Goal: Transaction & Acquisition: Purchase product/service

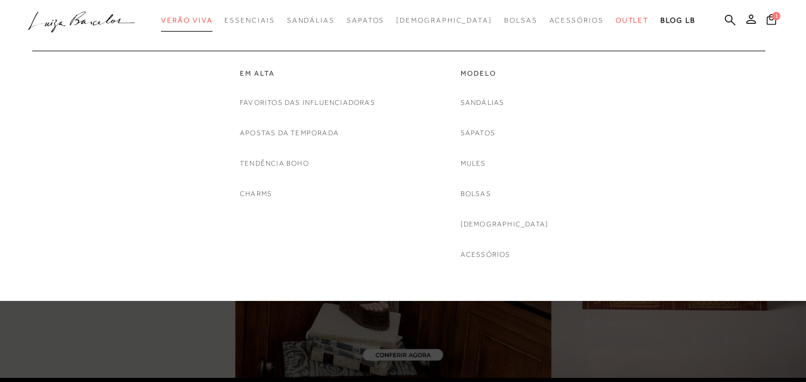
drag, startPoint x: 0, startPoint y: 0, endPoint x: 200, endPoint y: 17, distance: 200.5
click at [200, 17] on span "Verão Viva" at bounding box center [186, 20] width 51 height 8
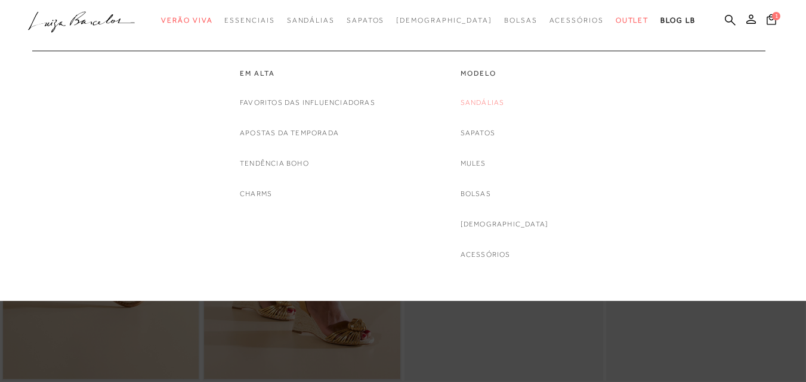
click at [505, 104] on link "Sandálias" at bounding box center [482, 103] width 44 height 13
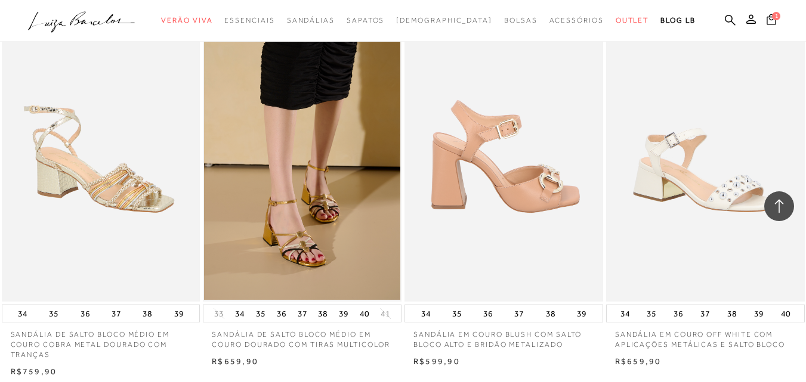
scroll to position [1312, 0]
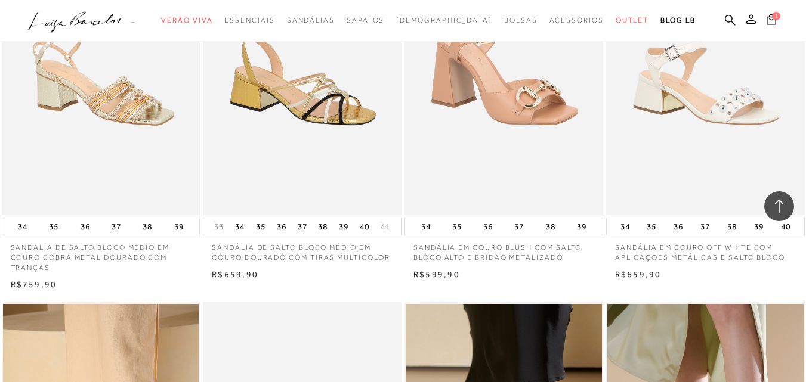
click at [327, 117] on img at bounding box center [302, 66] width 197 height 298
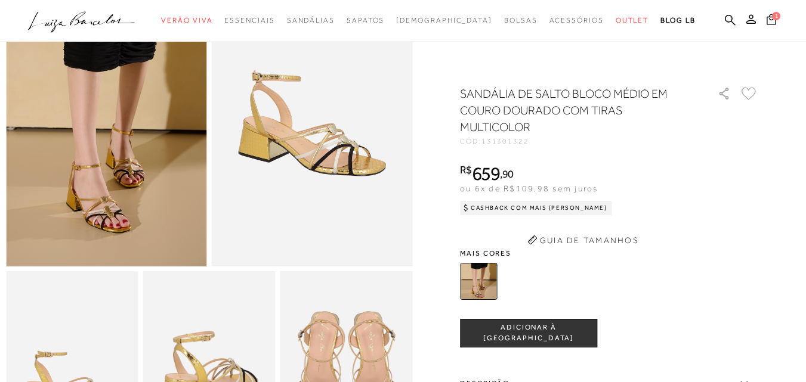
scroll to position [537, 0]
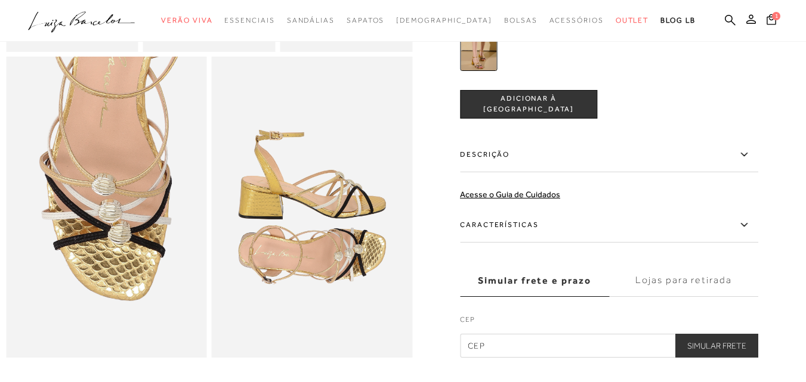
click at [513, 240] on label "Características" at bounding box center [609, 225] width 298 height 35
click at [0, 0] on input "Características" at bounding box center [0, 0] width 0 height 0
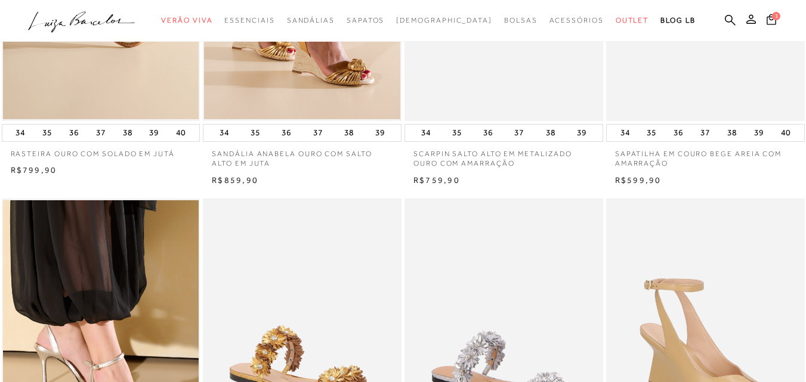
scroll to position [239, 0]
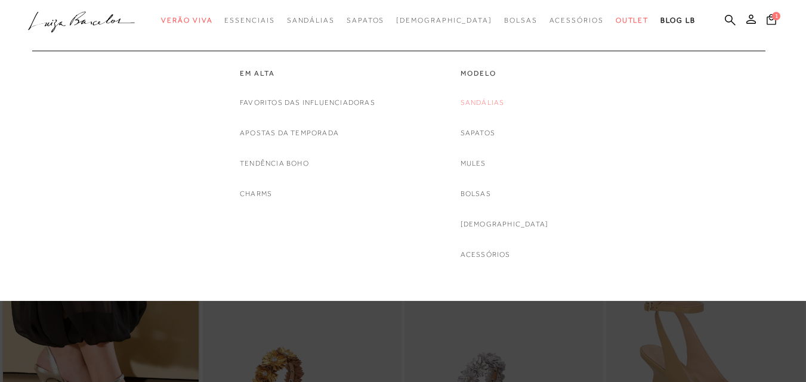
click at [491, 101] on link "Sandálias" at bounding box center [482, 103] width 44 height 13
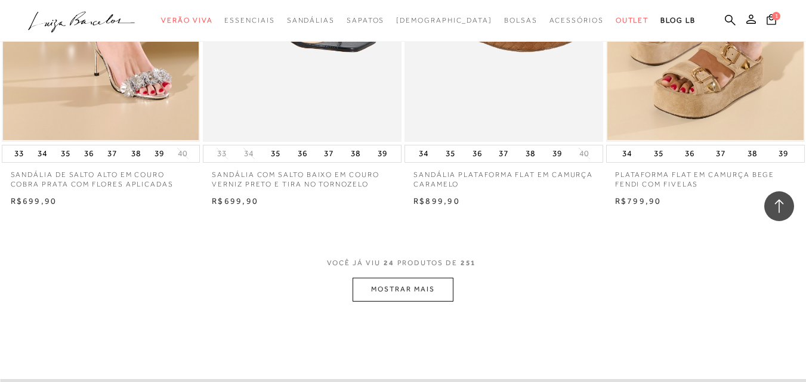
scroll to position [2147, 0]
click at [403, 293] on button "MOSTRAR MAIS" at bounding box center [402, 288] width 100 height 23
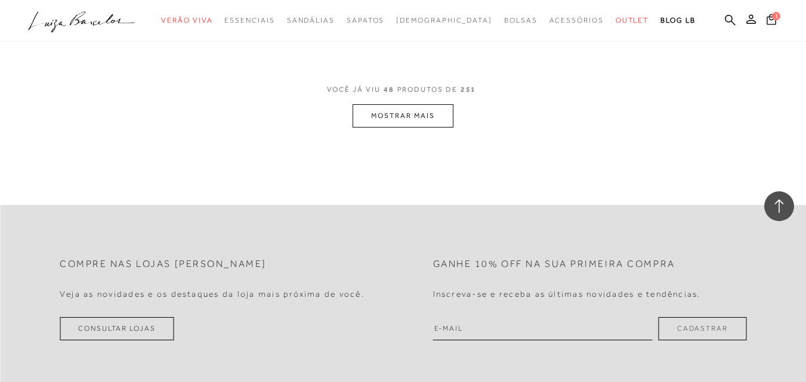
scroll to position [4592, 0]
click at [406, 104] on button "MOSTRAR MAIS" at bounding box center [402, 115] width 100 height 23
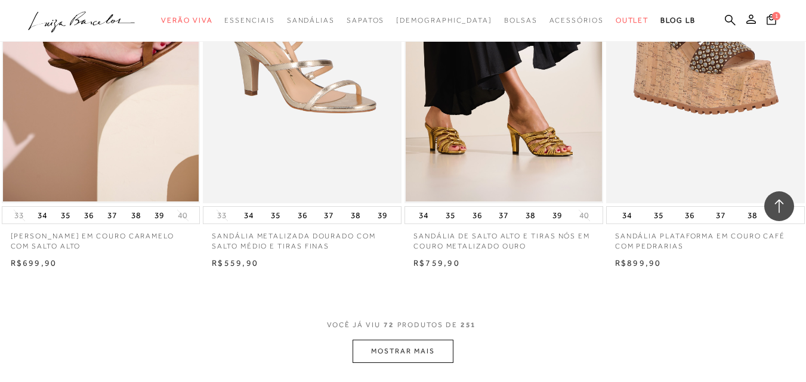
scroll to position [6739, 0]
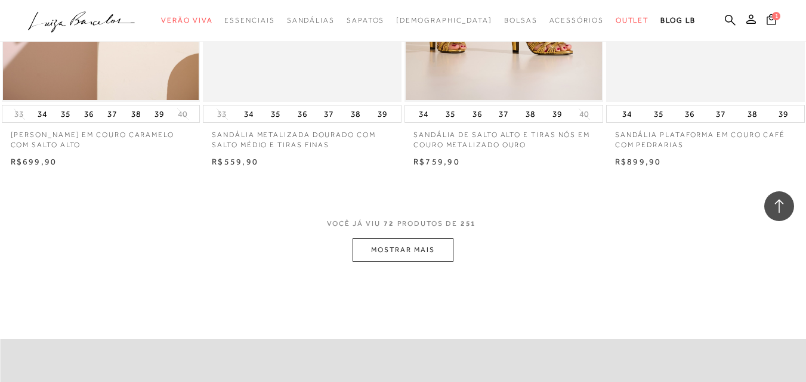
click at [403, 239] on button "MOSTRAR MAIS" at bounding box center [402, 250] width 100 height 23
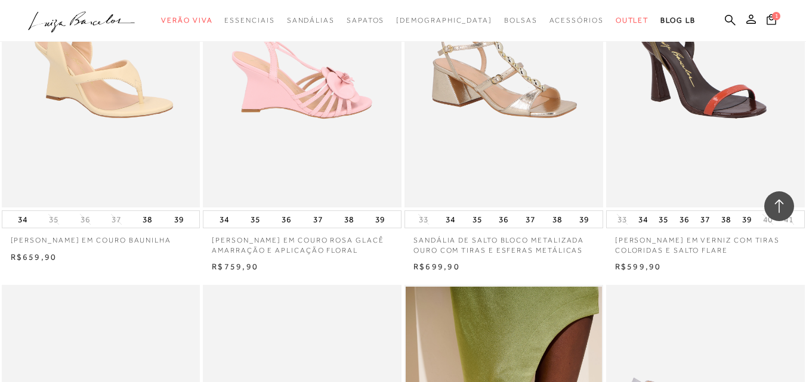
scroll to position [7633, 0]
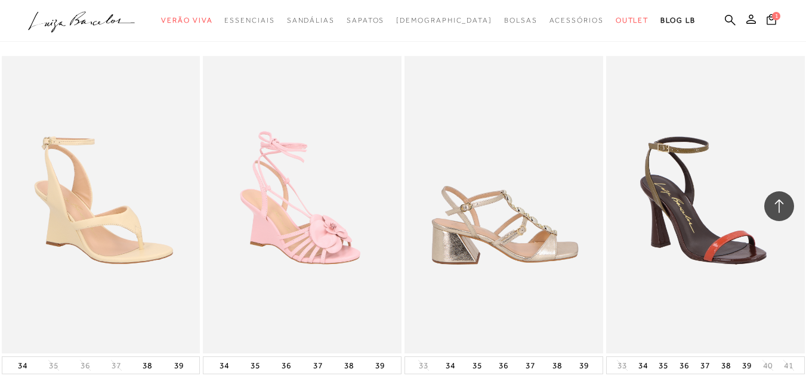
click at [531, 234] on img at bounding box center [504, 205] width 197 height 298
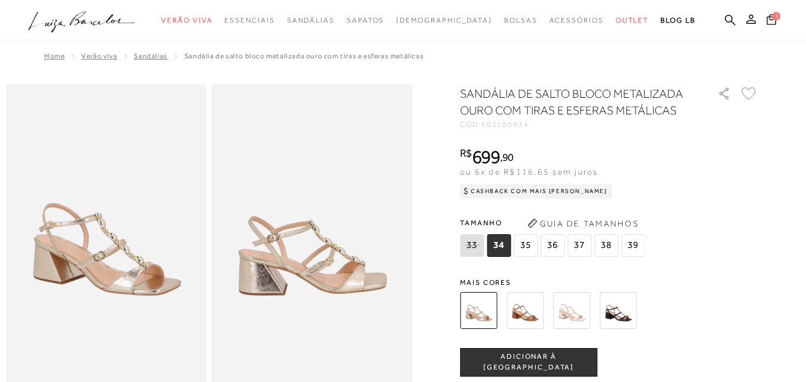
click at [605, 246] on span "38" at bounding box center [606, 245] width 24 height 23
click at [633, 317] on img at bounding box center [617, 310] width 37 height 37
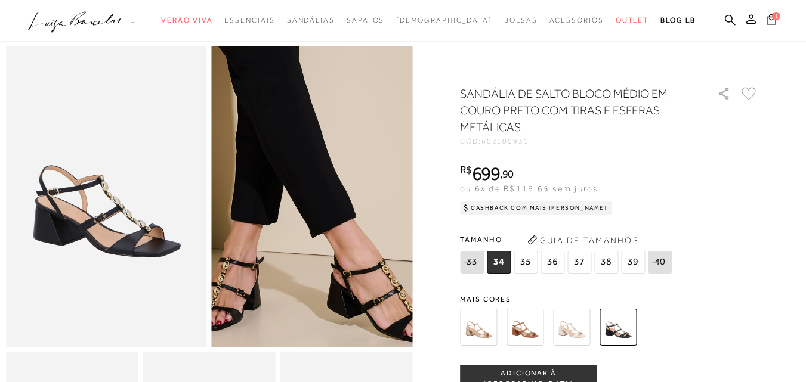
scroll to position [60, 0]
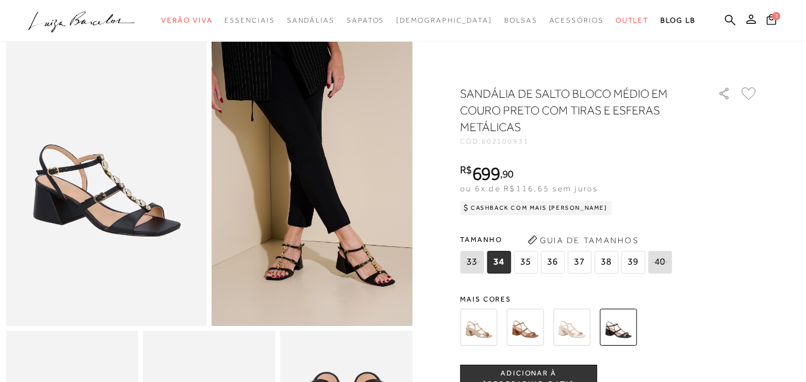
click at [574, 334] on img at bounding box center [571, 327] width 37 height 37
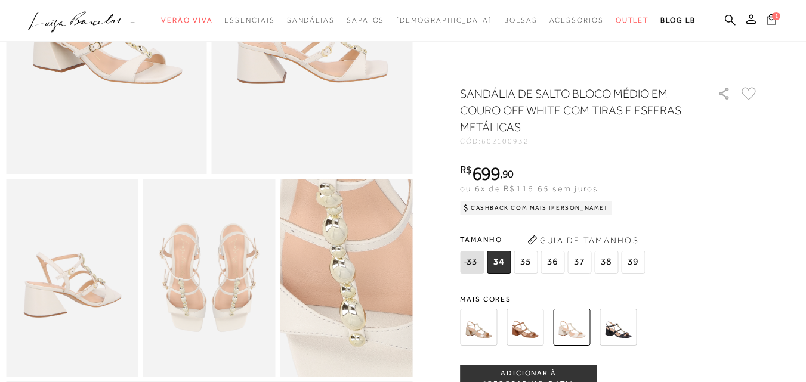
scroll to position [239, 0]
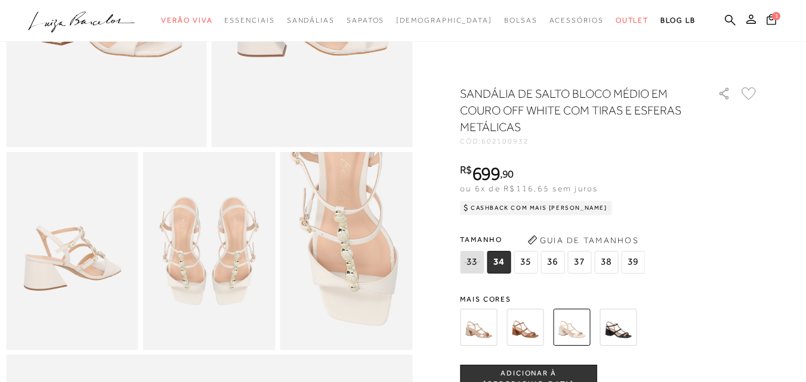
click at [540, 334] on img at bounding box center [524, 327] width 37 height 37
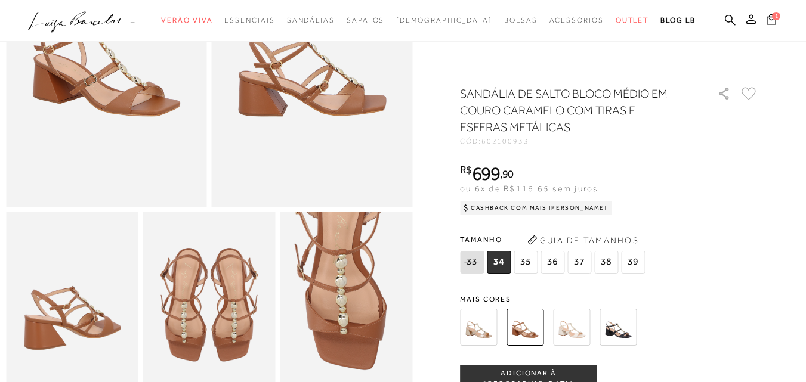
scroll to position [239, 0]
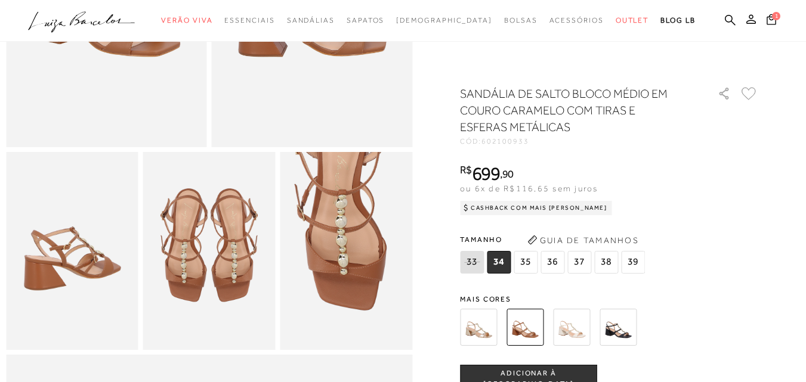
click at [605, 261] on span "38" at bounding box center [606, 262] width 24 height 23
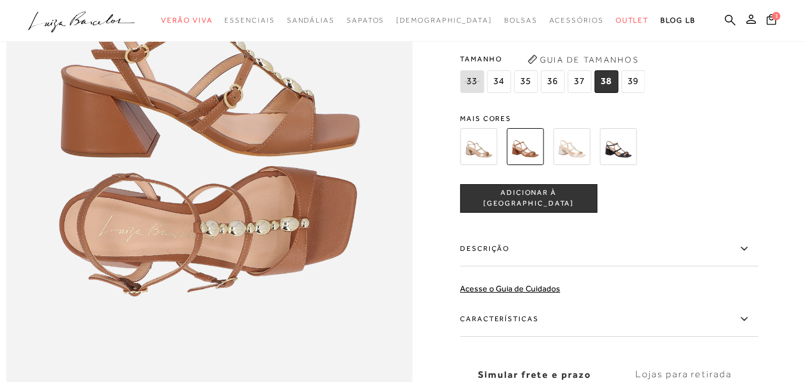
scroll to position [775, 0]
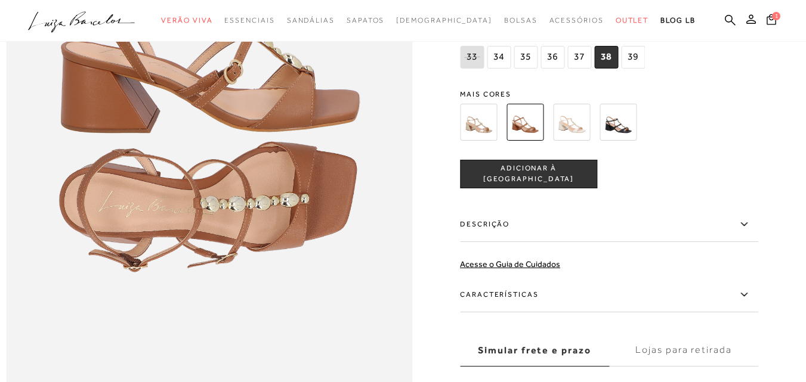
click at [485, 141] on img at bounding box center [478, 122] width 37 height 37
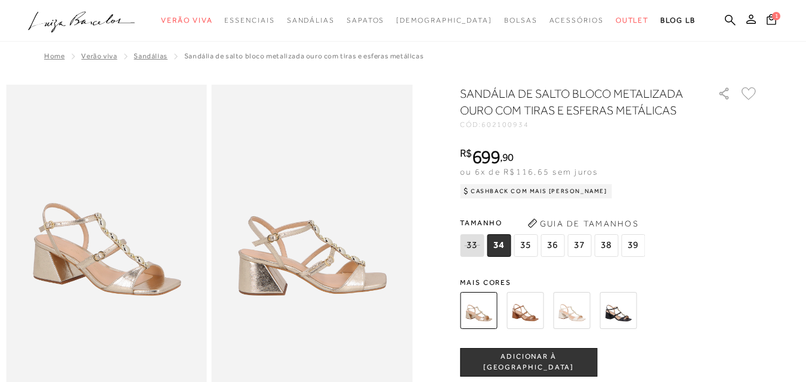
click at [607, 247] on span "38" at bounding box center [606, 245] width 24 height 23
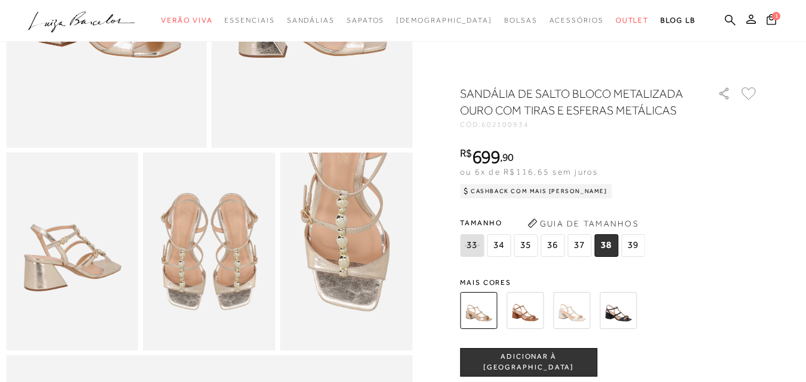
scroll to position [239, 0]
click at [552, 365] on span "ADICIONAR À SACOLA" at bounding box center [528, 362] width 136 height 21
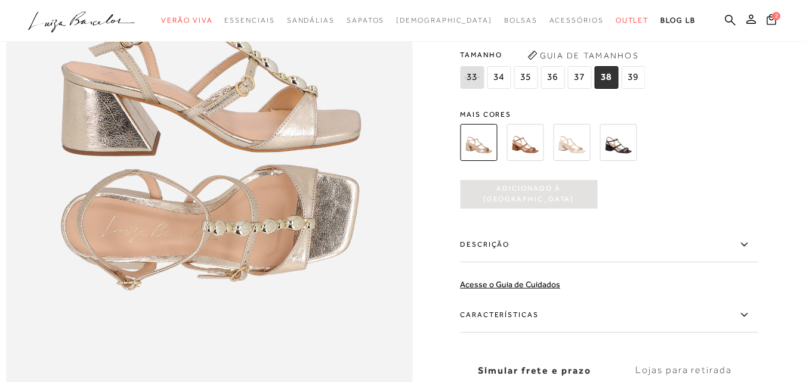
scroll to position [775, 0]
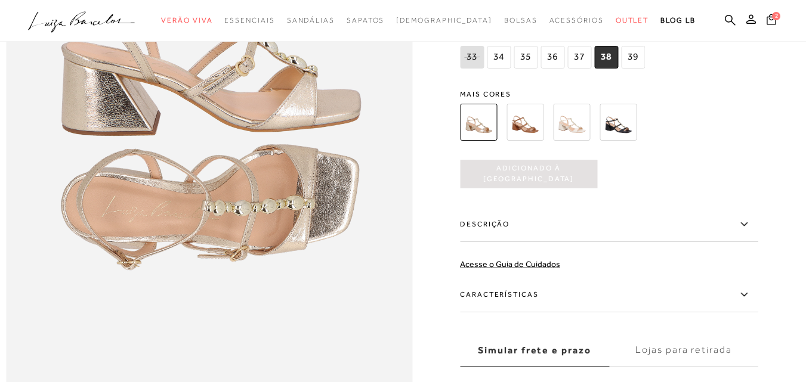
click at [502, 242] on label "Descrição" at bounding box center [609, 225] width 298 height 35
click at [0, 0] on input "Descrição" at bounding box center [0, 0] width 0 height 0
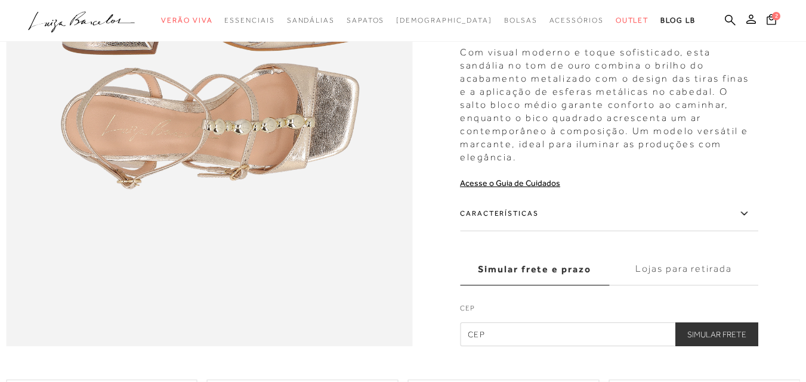
scroll to position [895, 0]
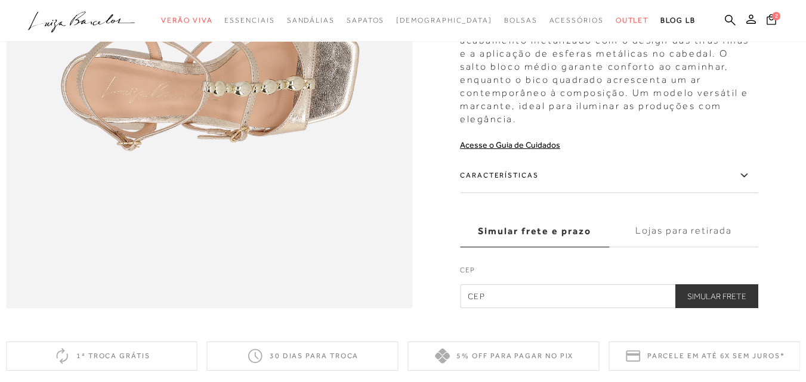
click at [546, 308] on input "text" at bounding box center [609, 296] width 298 height 24
type input "72305-527"
click at [734, 308] on button "Simular Frete" at bounding box center [716, 296] width 83 height 24
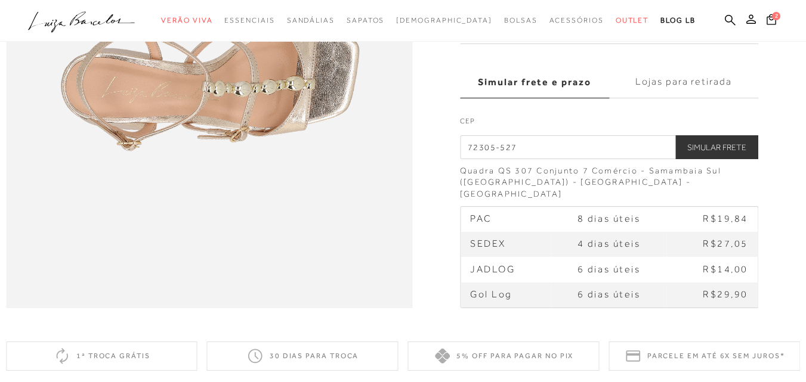
click at [677, 98] on label "Lojas para retirada" at bounding box center [683, 82] width 149 height 32
click at [0, 0] on input "Lojas para retirada" at bounding box center [0, 0] width 0 height 0
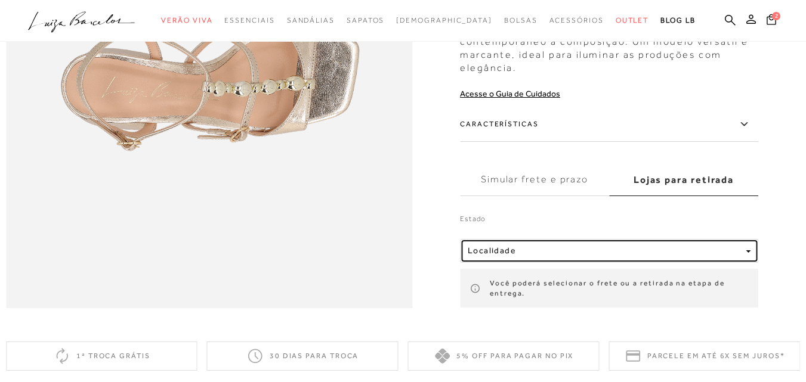
click at [508, 256] on span "Localidade" at bounding box center [492, 251] width 48 height 10
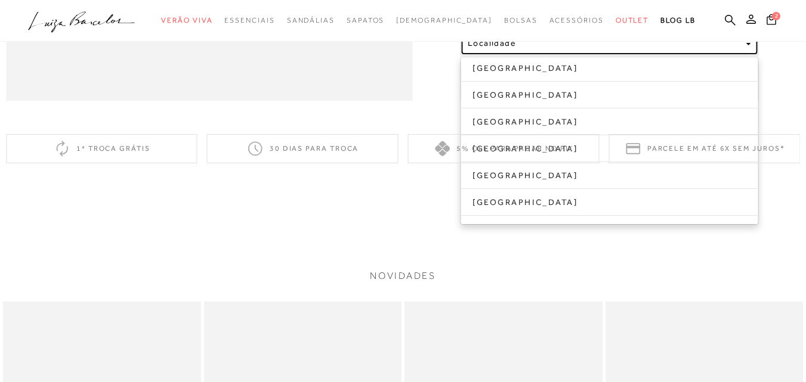
scroll to position [1073, 0]
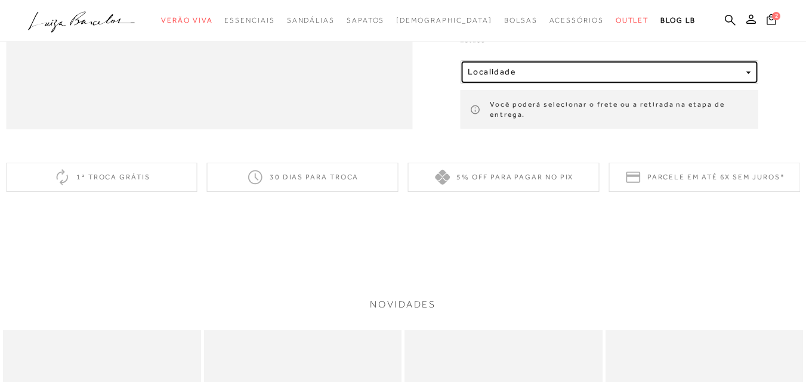
click at [750, 78] on div "button" at bounding box center [747, 72] width 5 height 10
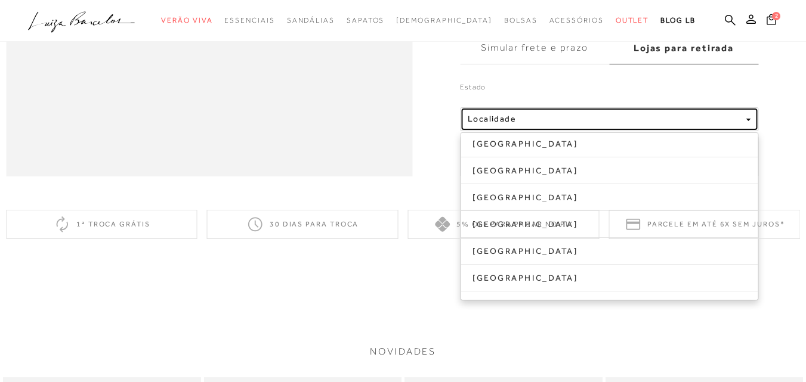
scroll to position [1014, 0]
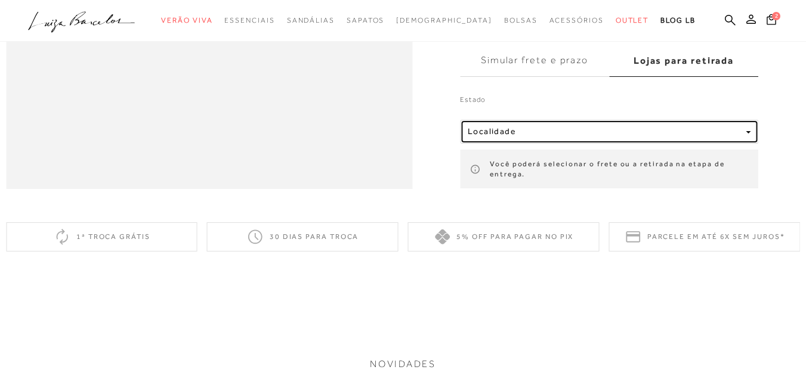
click at [750, 137] on div "button" at bounding box center [747, 132] width 5 height 10
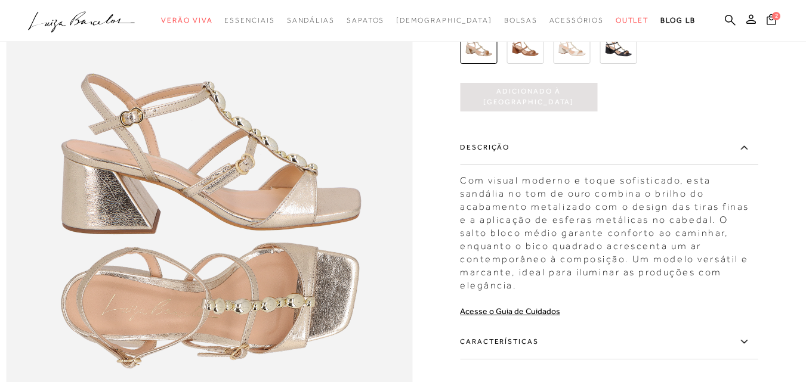
scroll to position [656, 0]
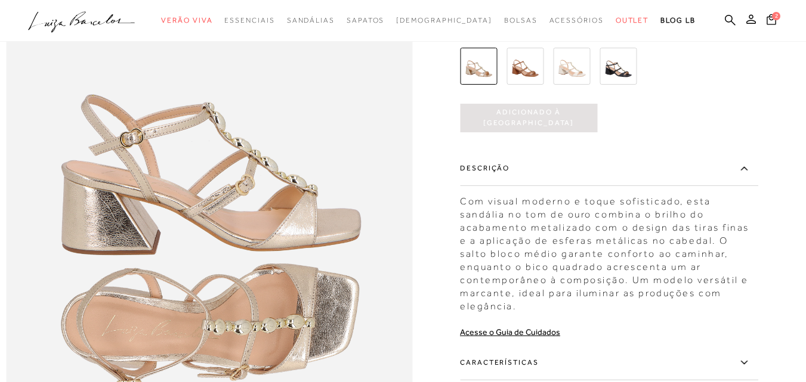
click at [580, 85] on img at bounding box center [571, 66] width 37 height 37
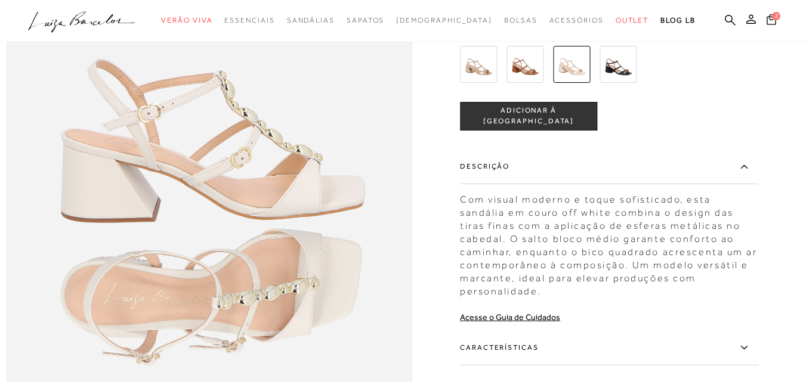
scroll to position [656, 0]
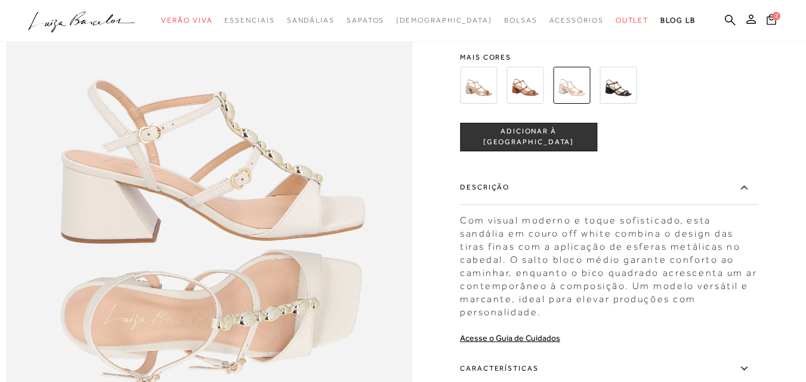
click at [533, 104] on img at bounding box center [524, 85] width 37 height 37
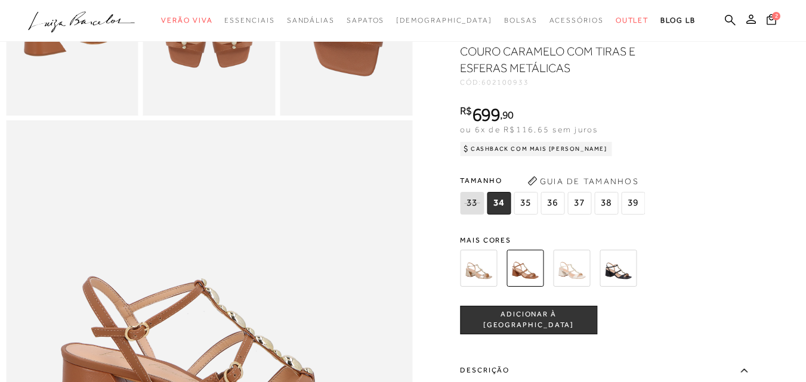
scroll to position [477, 0]
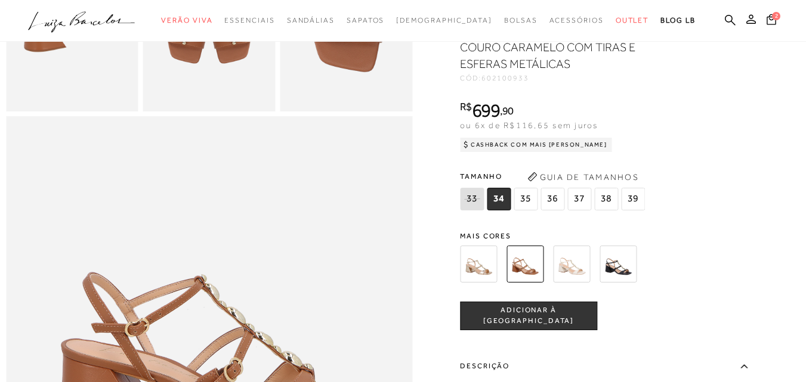
click at [609, 211] on span "38" at bounding box center [606, 199] width 24 height 23
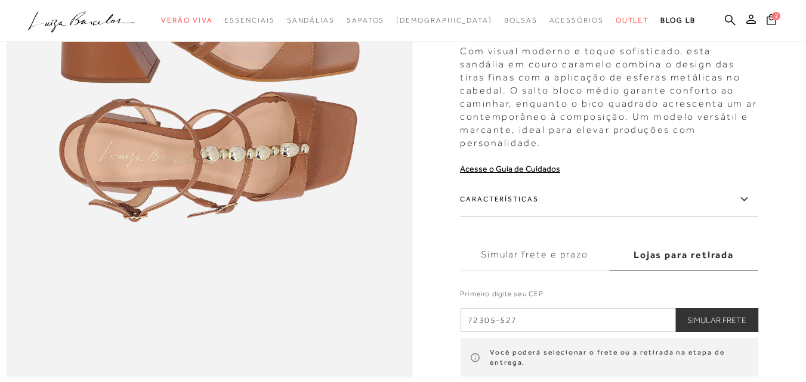
scroll to position [835, 0]
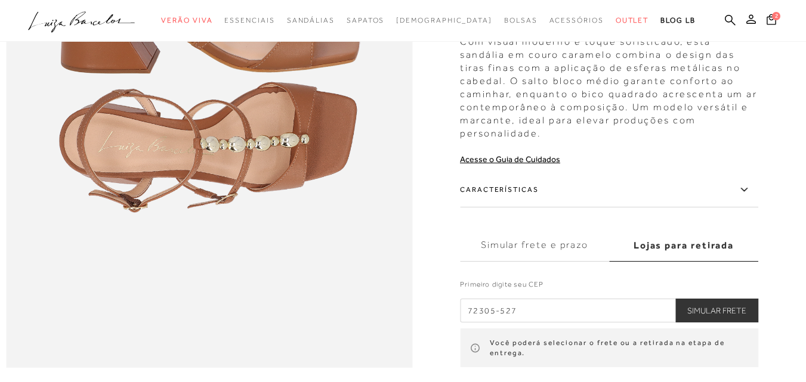
click at [526, 208] on label "Características" at bounding box center [609, 190] width 298 height 35
click at [0, 0] on input "Características" at bounding box center [0, 0] width 0 height 0
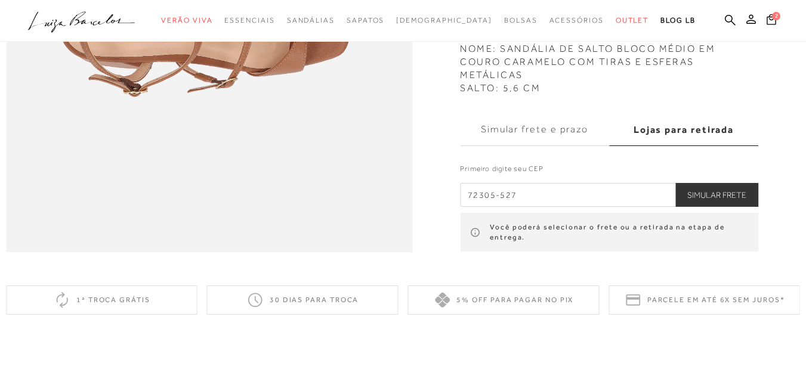
scroll to position [954, 0]
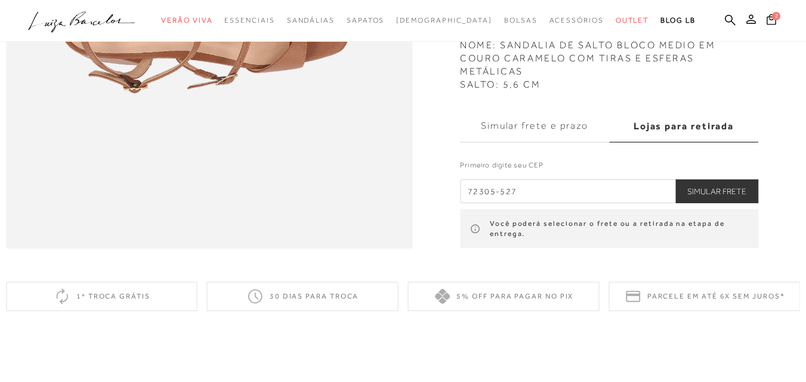
click at [715, 203] on button "Simular Frete" at bounding box center [716, 192] width 83 height 24
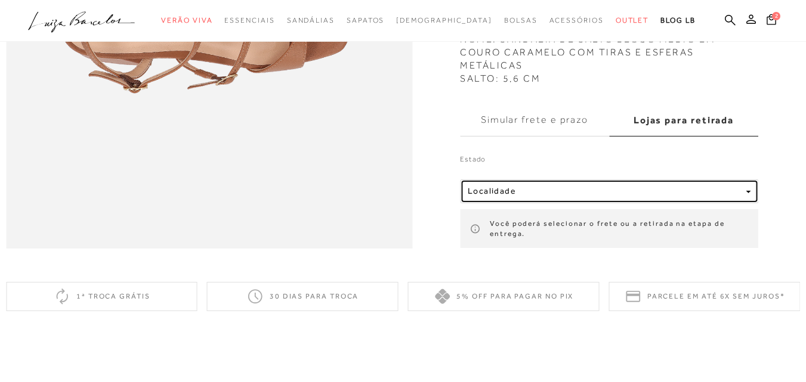
click at [561, 203] on button "Localidade" at bounding box center [609, 192] width 298 height 24
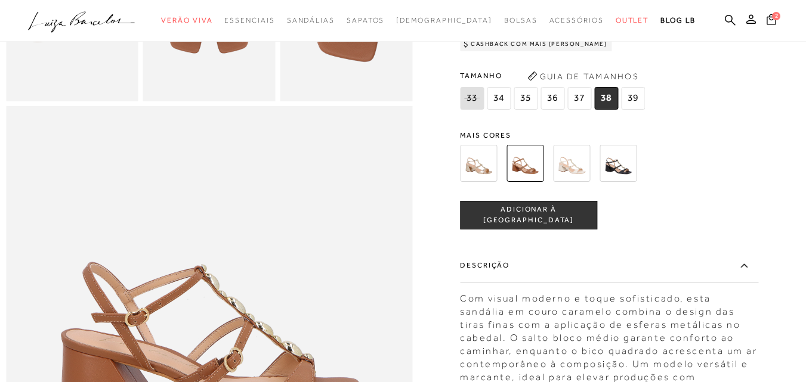
scroll to position [477, 0]
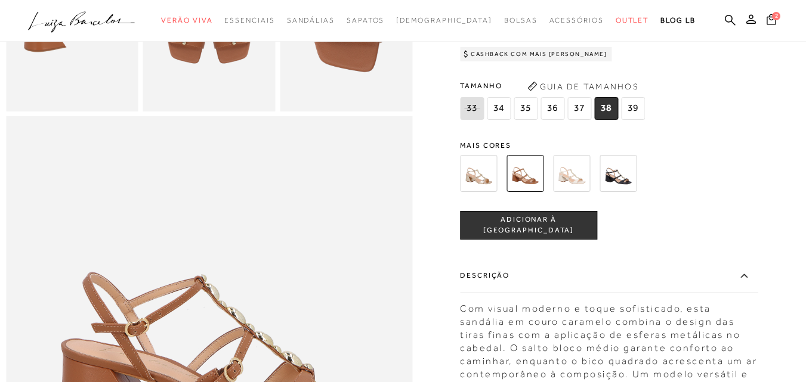
click at [575, 192] on img at bounding box center [571, 173] width 37 height 37
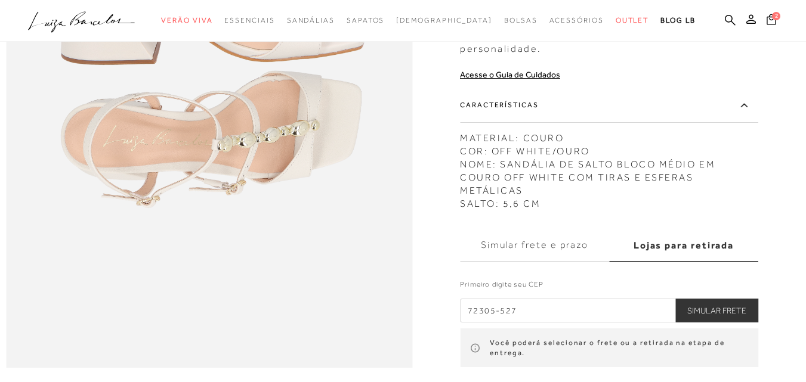
scroll to position [895, 0]
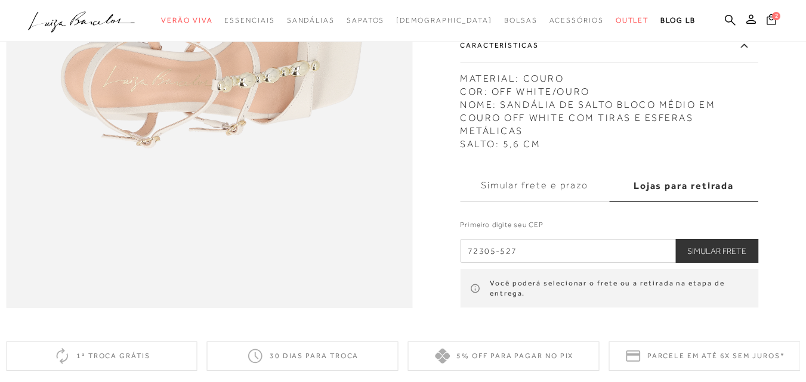
click at [736, 263] on button "Simular Frete" at bounding box center [716, 251] width 83 height 24
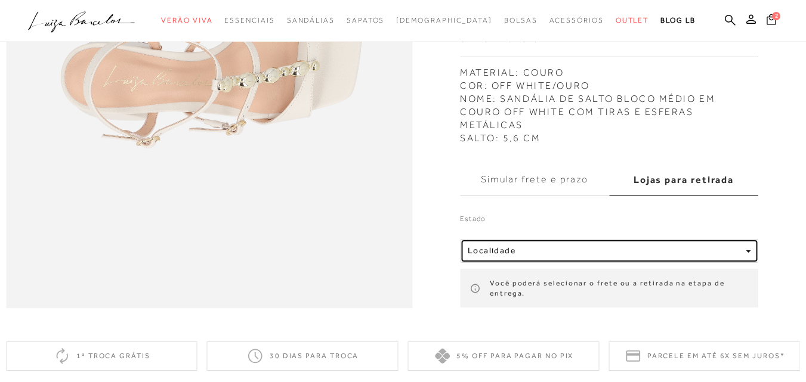
click at [749, 263] on button "Localidade" at bounding box center [609, 251] width 298 height 24
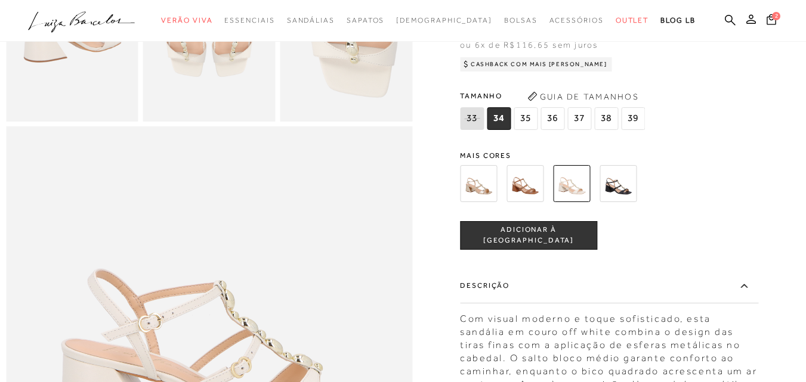
scroll to position [358, 0]
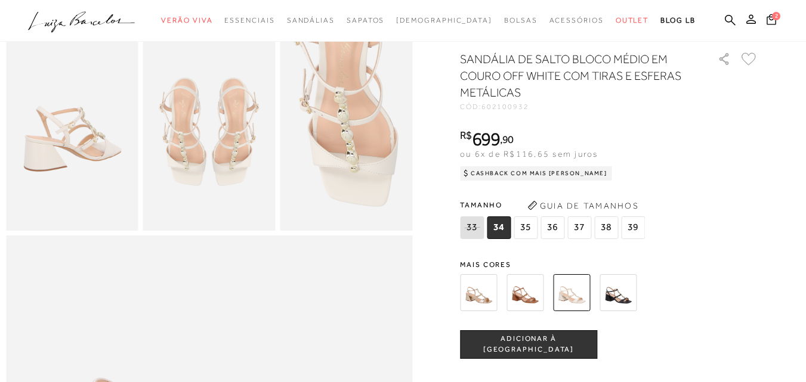
click at [627, 311] on img at bounding box center [617, 292] width 37 height 37
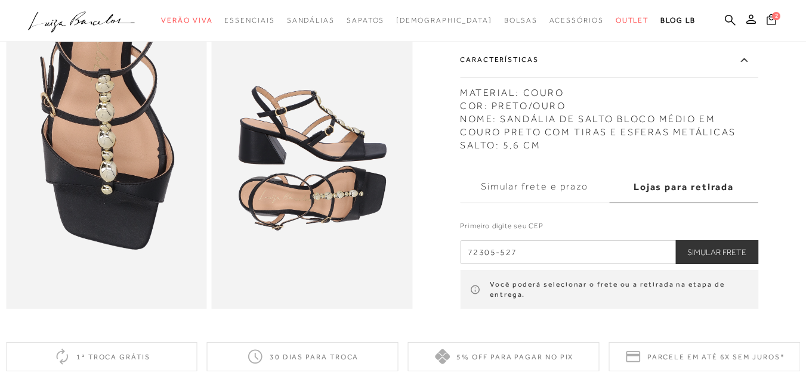
scroll to position [656, 0]
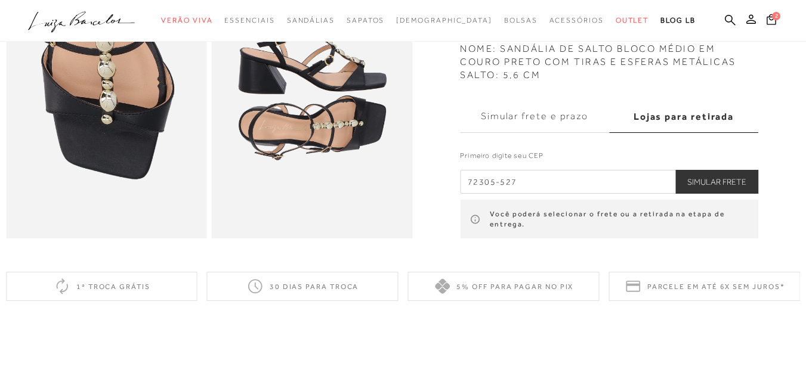
click at [739, 193] on button "Simular Frete" at bounding box center [716, 181] width 83 height 24
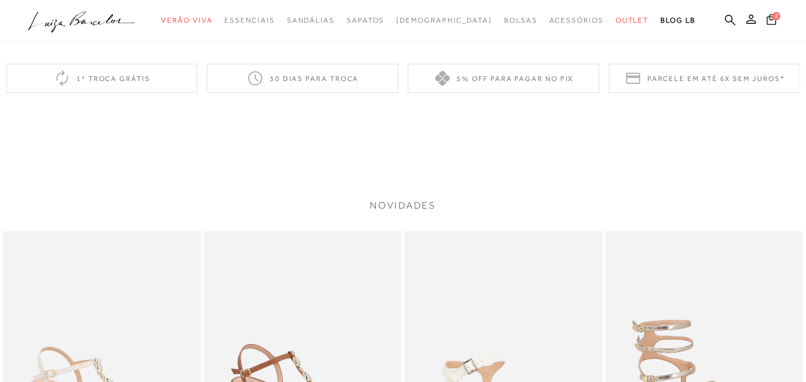
scroll to position [835, 0]
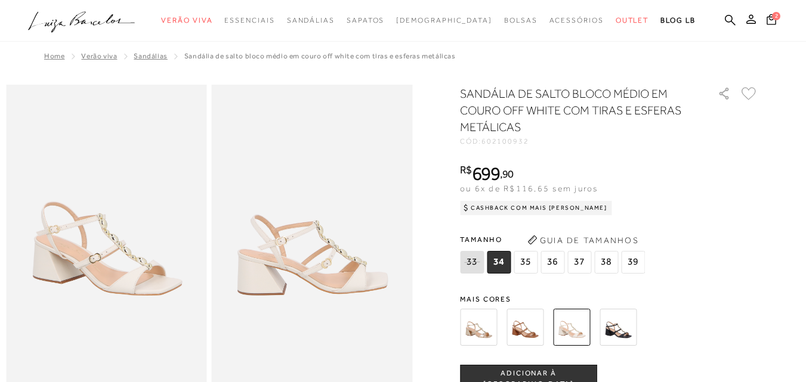
click at [534, 337] on img at bounding box center [524, 327] width 37 height 37
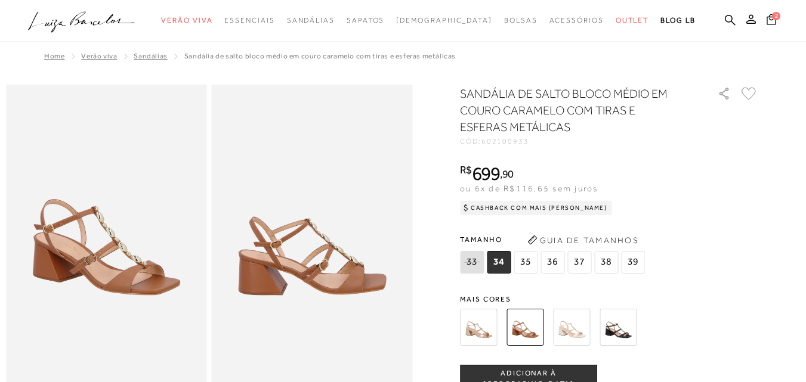
scroll to position [239, 0]
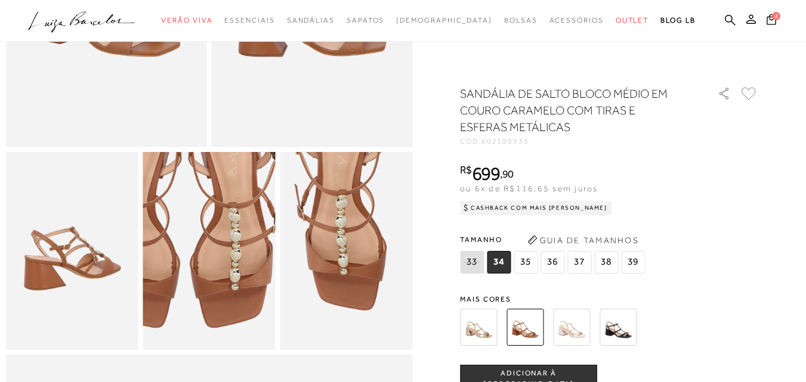
click at [234, 286] on img at bounding box center [184, 225] width 264 height 397
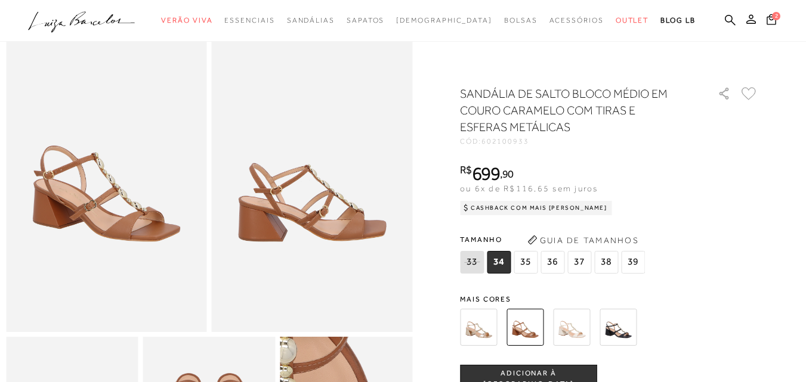
scroll to position [0, 0]
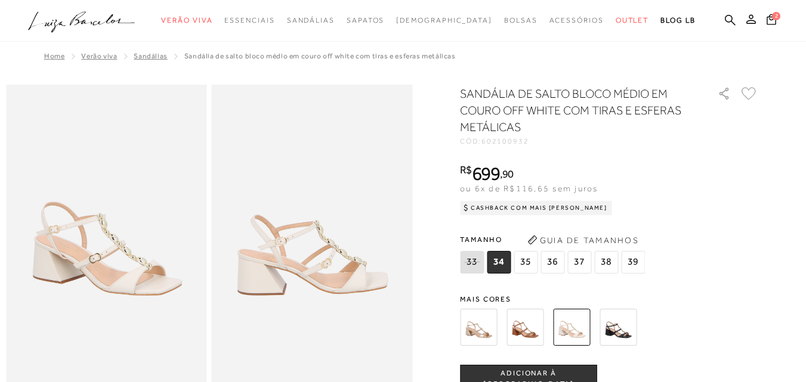
scroll to position [477, 0]
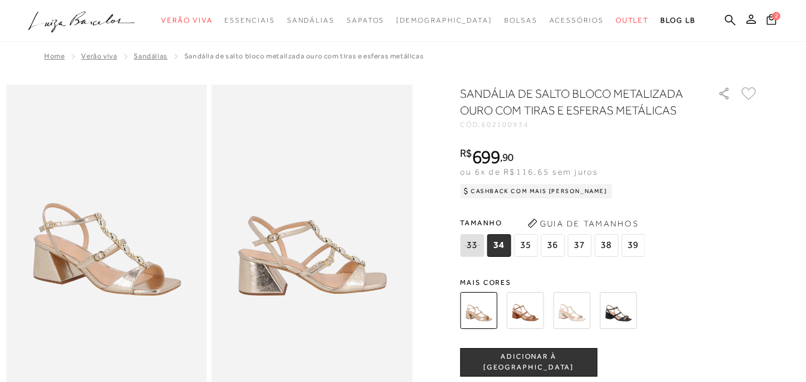
scroll to position [775, 0]
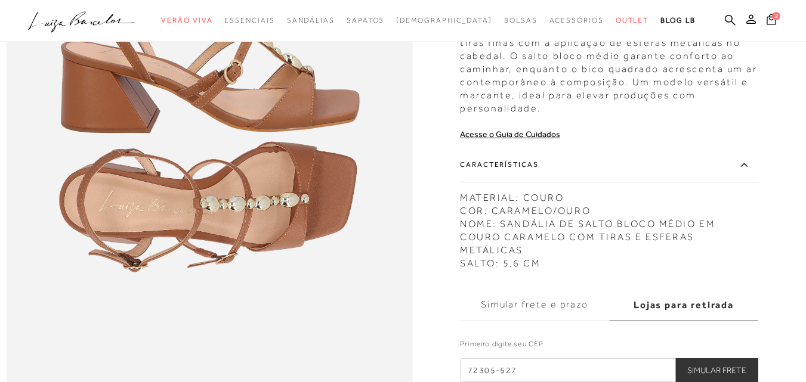
scroll to position [60, 0]
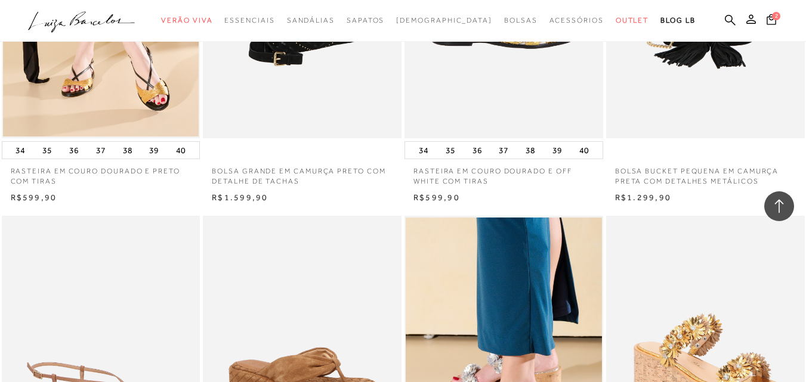
scroll to position [1789, 0]
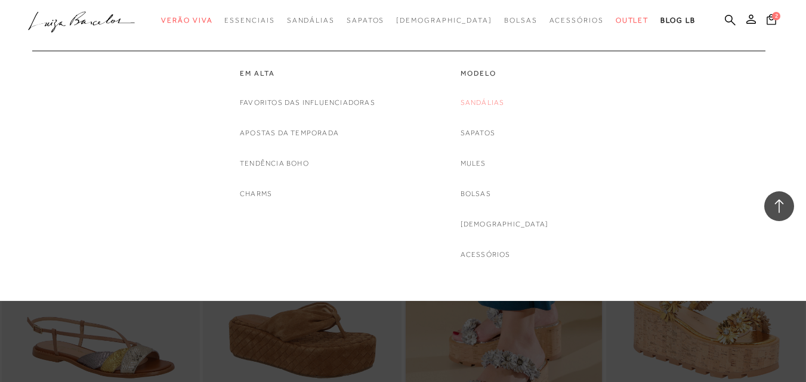
click at [500, 103] on link "Sandálias" at bounding box center [482, 103] width 44 height 13
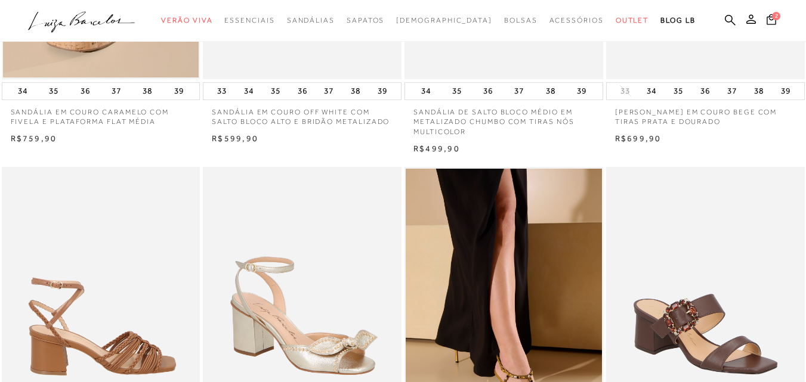
scroll to position [417, 0]
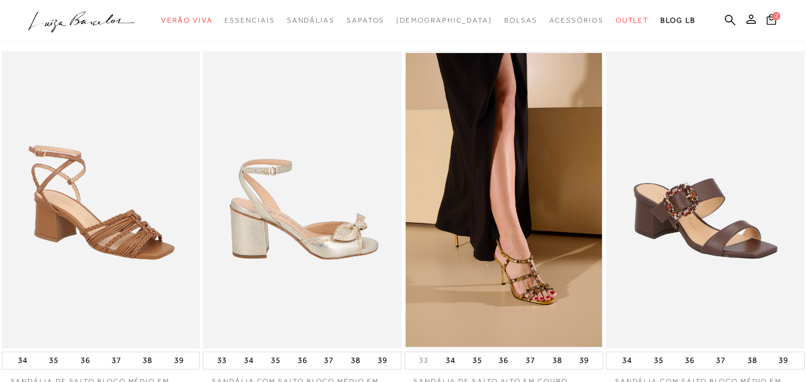
click at [332, 253] on img at bounding box center [302, 200] width 197 height 298
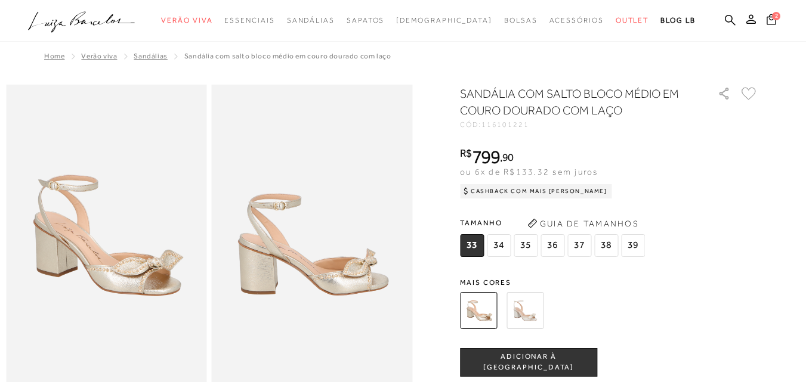
click at [605, 246] on span "38" at bounding box center [606, 245] width 24 height 23
click at [531, 317] on img at bounding box center [524, 310] width 37 height 37
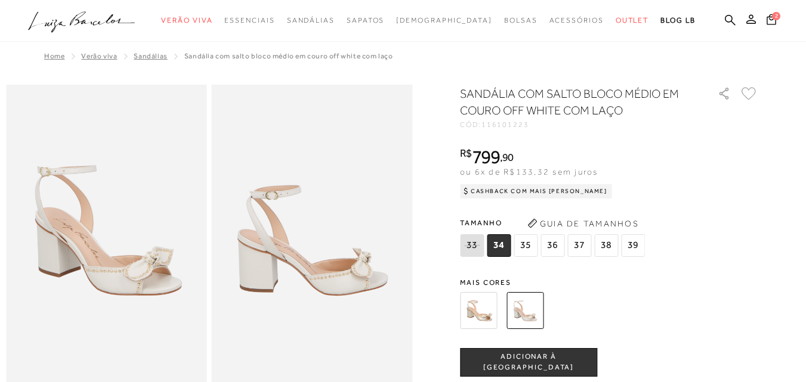
click at [479, 313] on img at bounding box center [478, 310] width 37 height 37
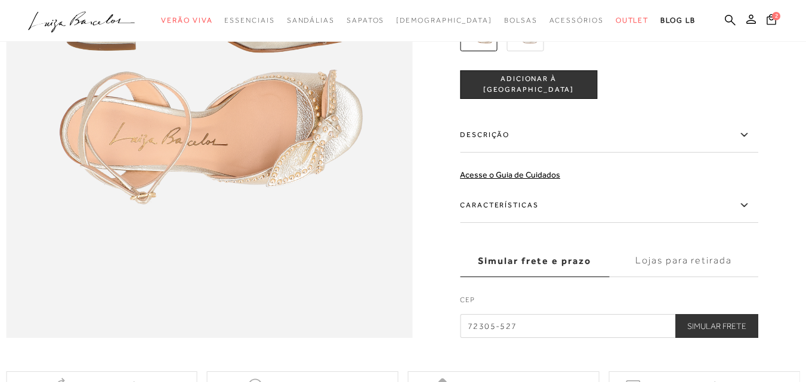
scroll to position [895, 0]
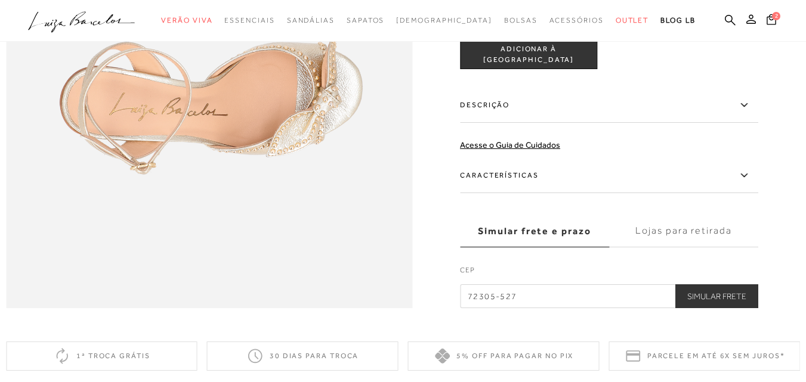
click at [514, 193] on label "Características" at bounding box center [609, 176] width 298 height 35
click at [0, 0] on input "Características" at bounding box center [0, 0] width 0 height 0
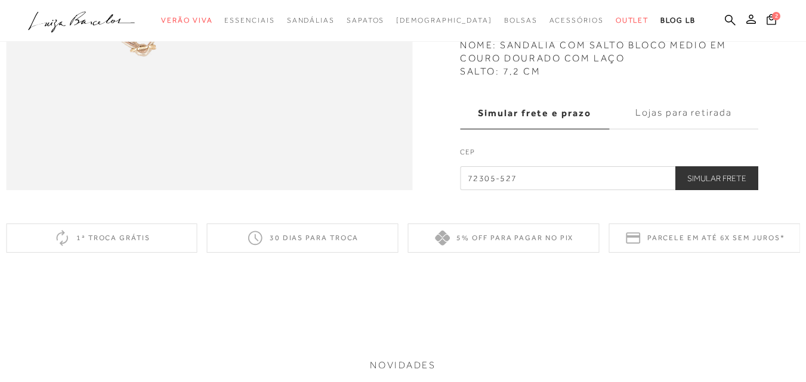
scroll to position [1014, 0]
click at [716, 189] on button "Simular Frete" at bounding box center [716, 177] width 83 height 24
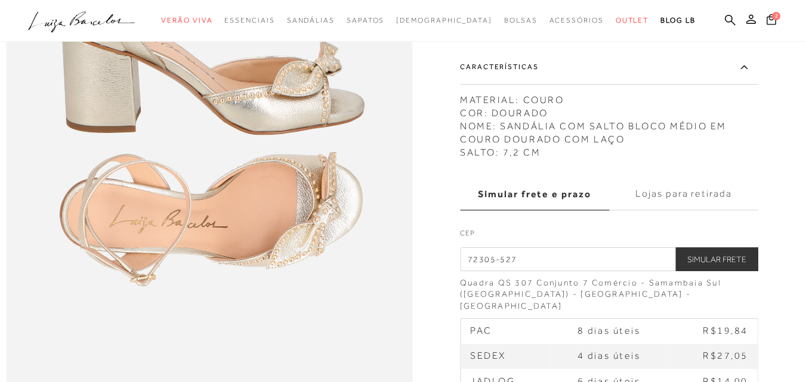
scroll to position [775, 0]
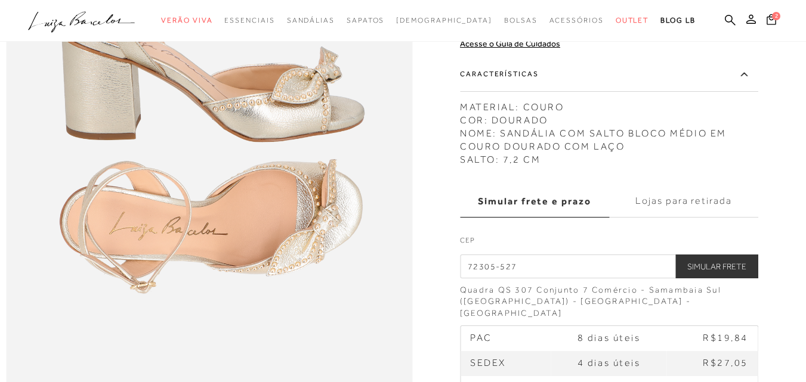
click at [723, 217] on label "Lojas para retirada" at bounding box center [683, 201] width 149 height 32
click at [0, 0] on input "Lojas para retirada" at bounding box center [0, 0] width 0 height 0
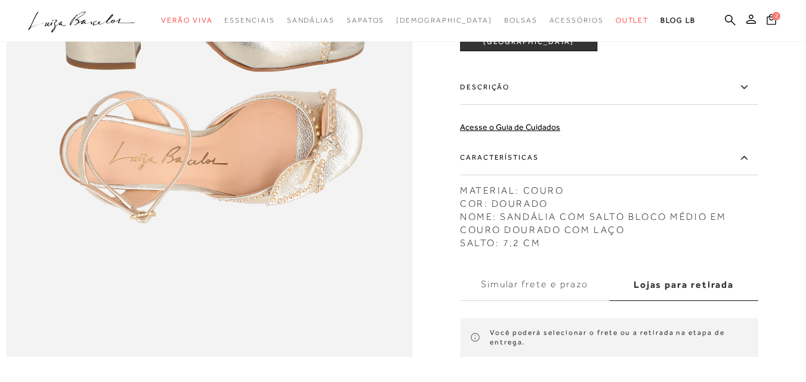
scroll to position [835, 0]
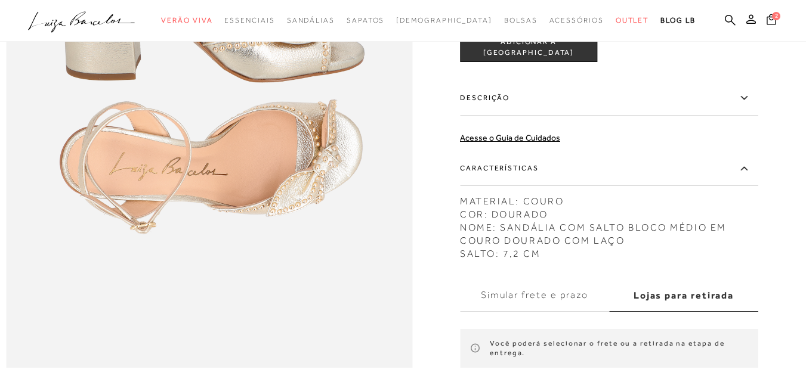
click at [555, 311] on label "Simular frete e prazo" at bounding box center [534, 295] width 149 height 32
click at [0, 0] on input "Simular frete e prazo" at bounding box center [0, 0] width 0 height 0
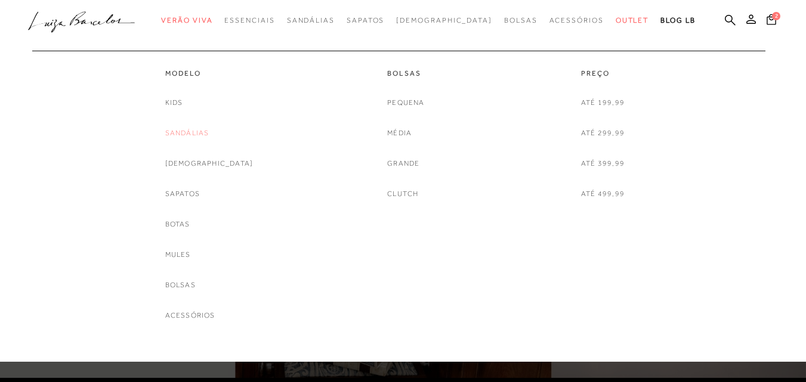
click at [209, 130] on link "Sandálias" at bounding box center [187, 133] width 44 height 13
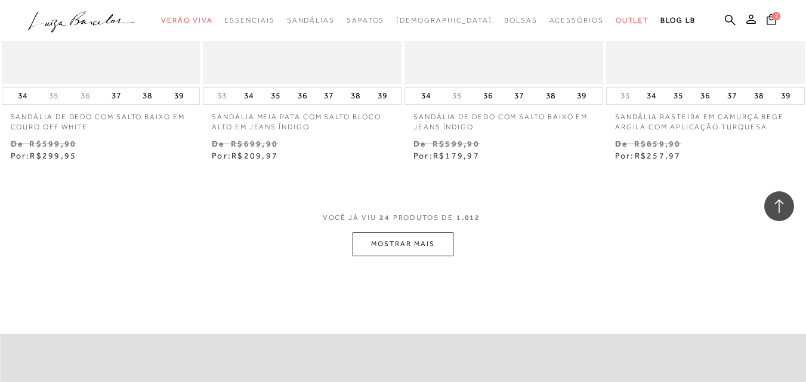
scroll to position [2266, 0]
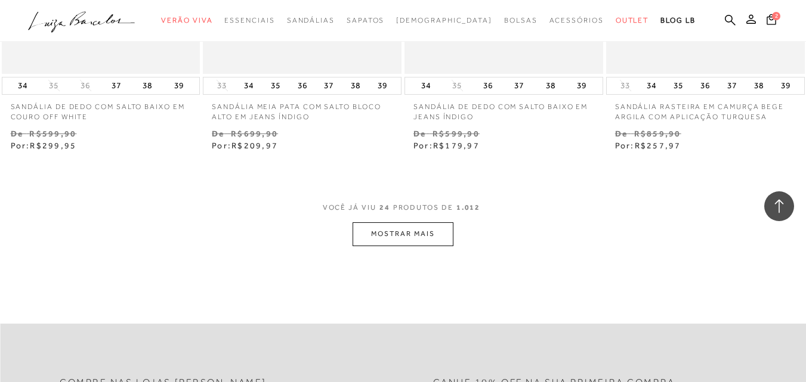
click at [400, 224] on button "MOSTRAR MAIS" at bounding box center [402, 233] width 100 height 23
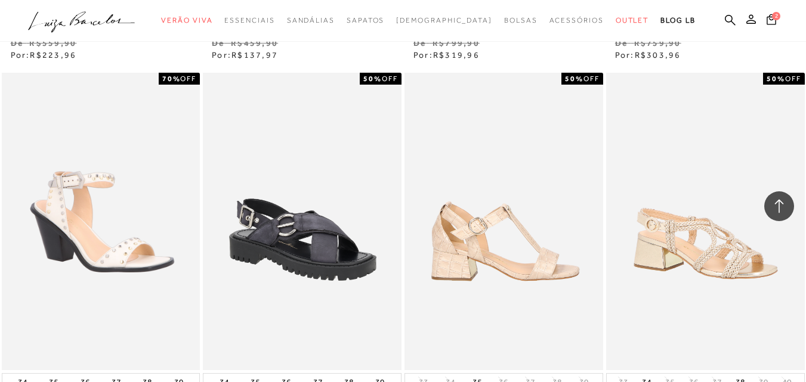
scroll to position [2803, 0]
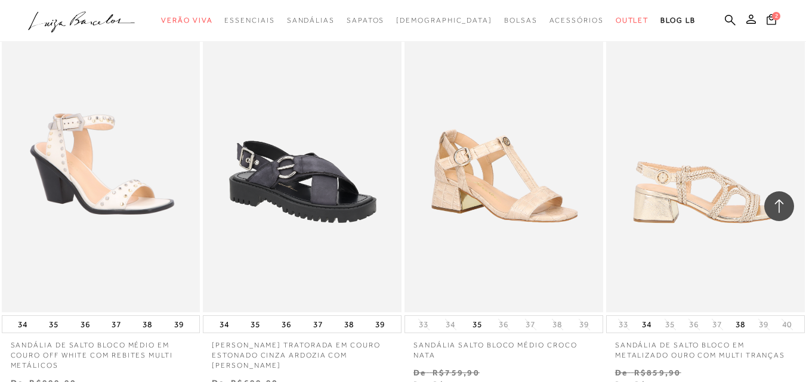
click at [716, 208] on img at bounding box center [705, 164] width 197 height 298
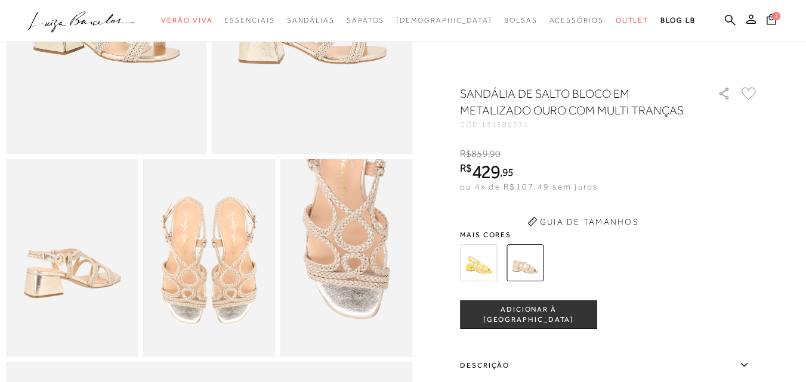
scroll to position [239, 0]
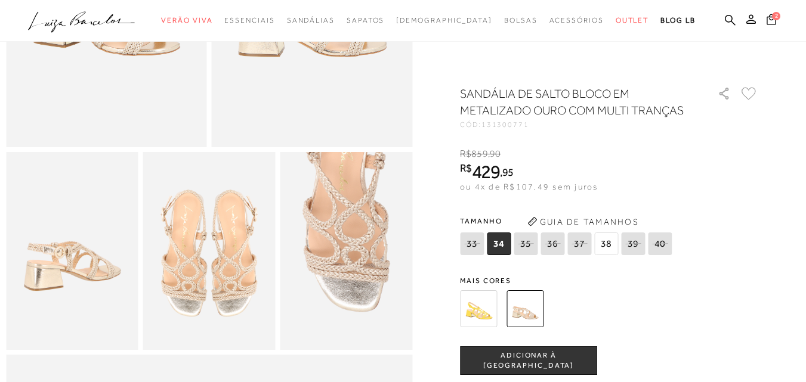
click at [607, 241] on span "38" at bounding box center [606, 244] width 24 height 23
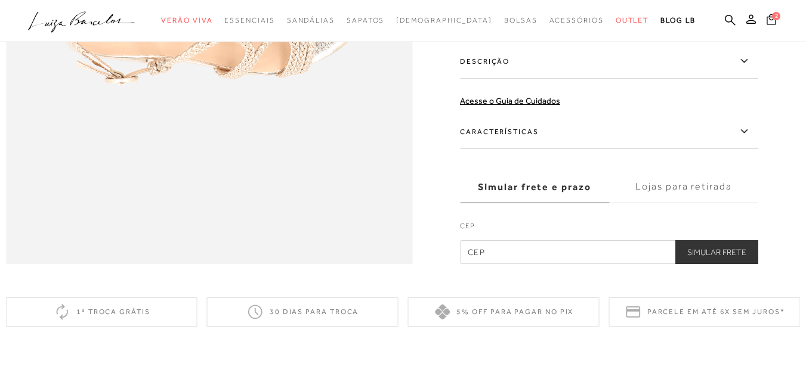
scroll to position [954, 0]
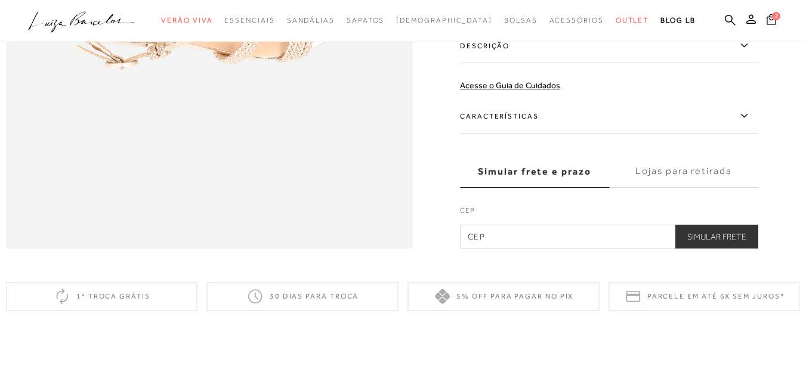
click at [527, 134] on label "Características" at bounding box center [609, 116] width 298 height 35
click at [0, 0] on input "Características" at bounding box center [0, 0] width 0 height 0
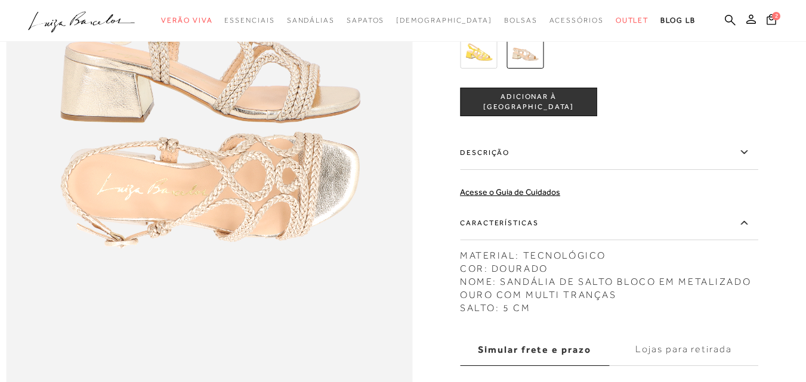
scroll to position [775, 0]
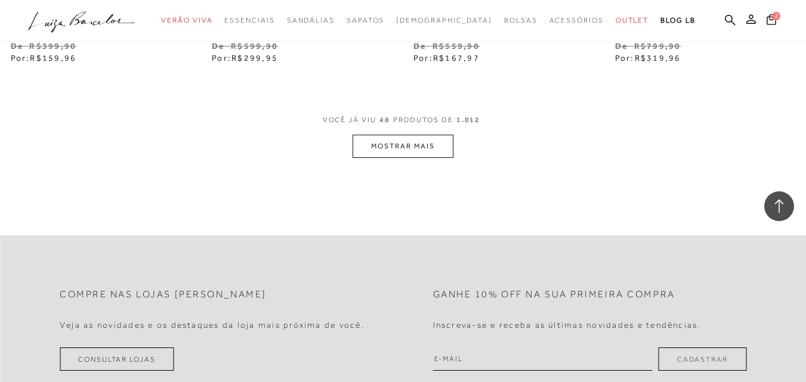
scroll to position [4711, 0]
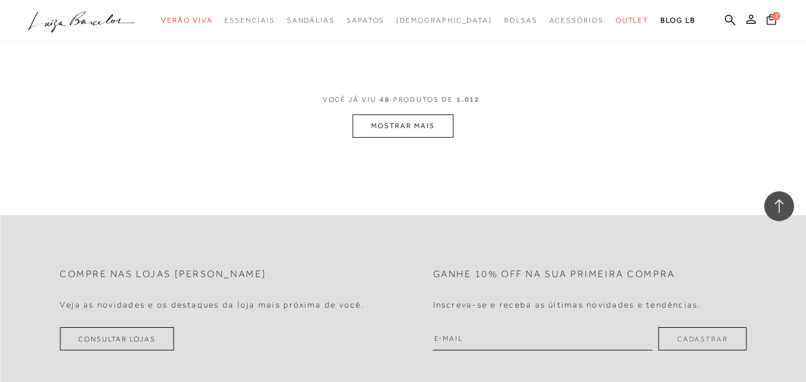
click at [411, 117] on button "MOSTRAR MAIS" at bounding box center [402, 126] width 100 height 23
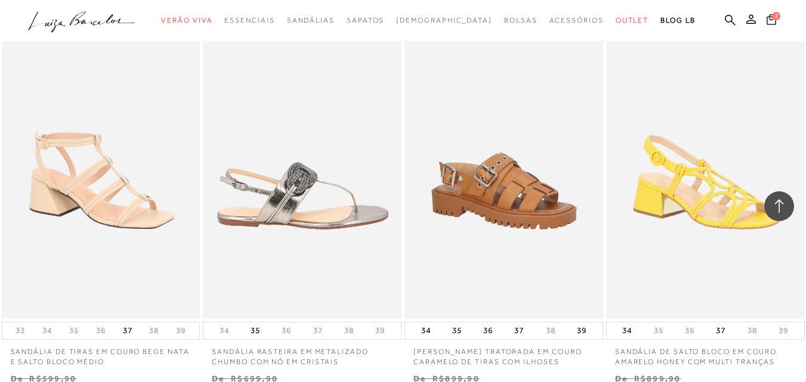
scroll to position [4771, 0]
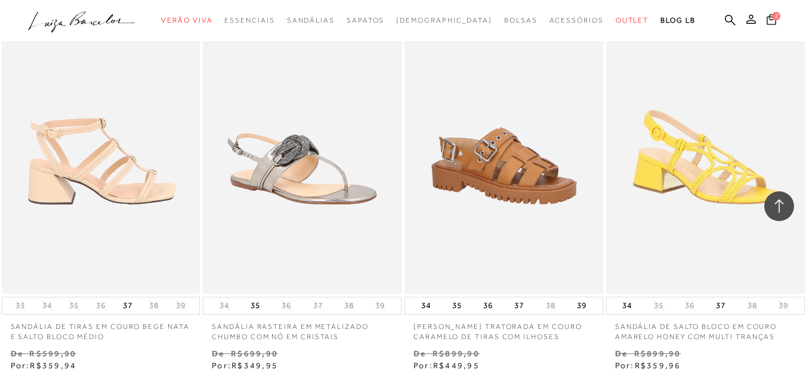
click at [142, 181] on img at bounding box center [101, 145] width 197 height 298
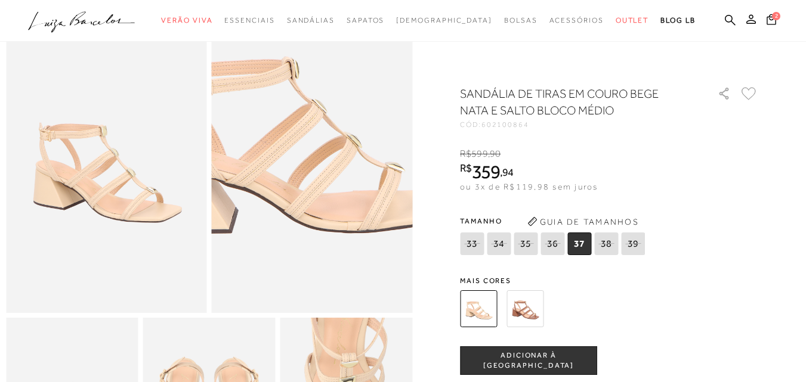
scroll to position [179, 0]
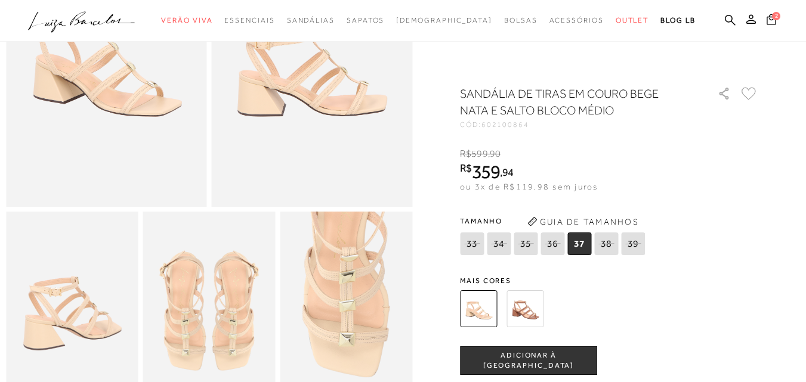
click at [538, 318] on img at bounding box center [524, 308] width 37 height 37
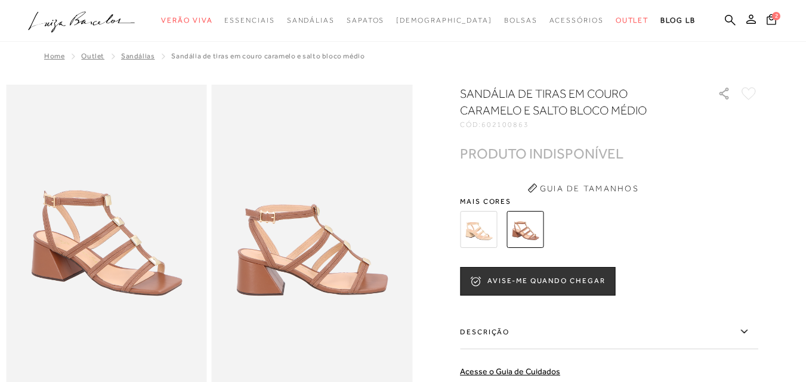
click at [478, 237] on img at bounding box center [478, 229] width 37 height 37
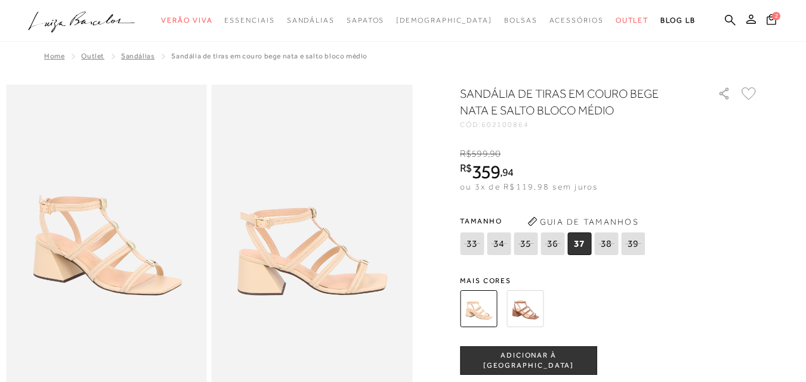
click at [587, 245] on span "37" at bounding box center [579, 244] width 24 height 23
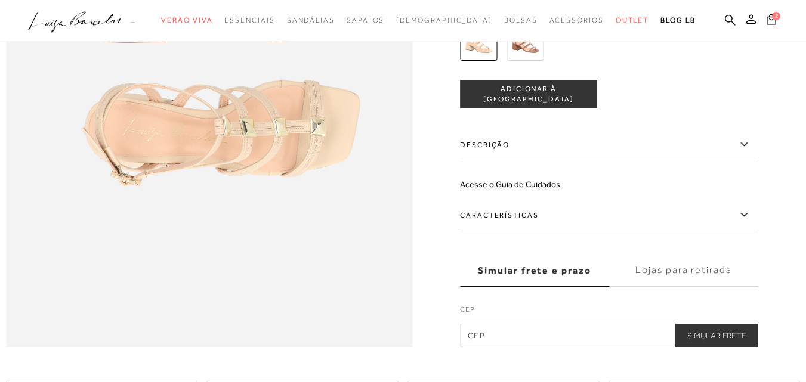
scroll to position [954, 0]
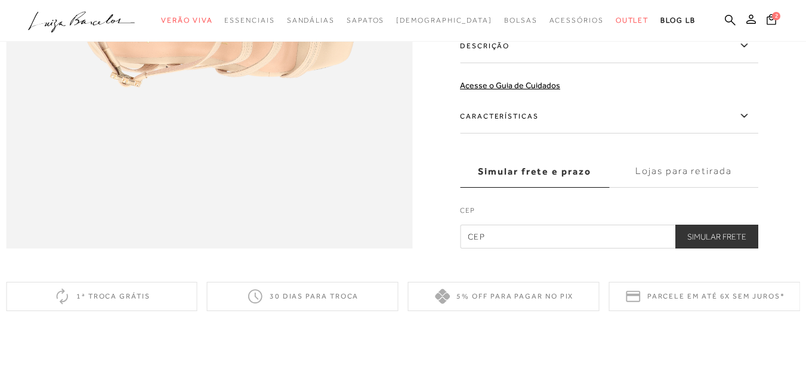
click at [514, 134] on label "Características" at bounding box center [609, 116] width 298 height 35
click at [0, 0] on input "Características" at bounding box center [0, 0] width 0 height 0
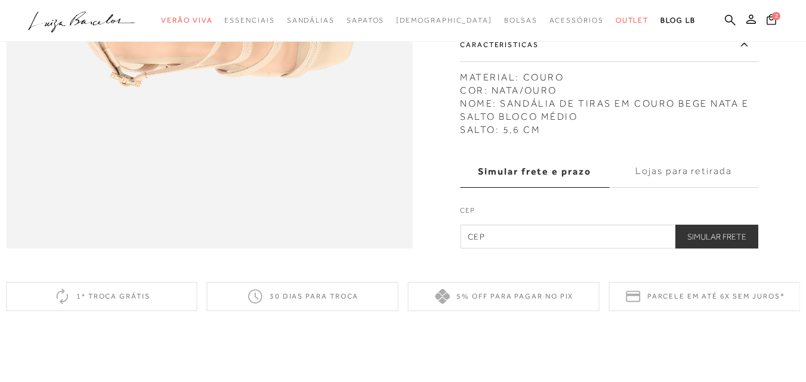
click at [722, 249] on button "Simular Frete" at bounding box center [716, 237] width 83 height 24
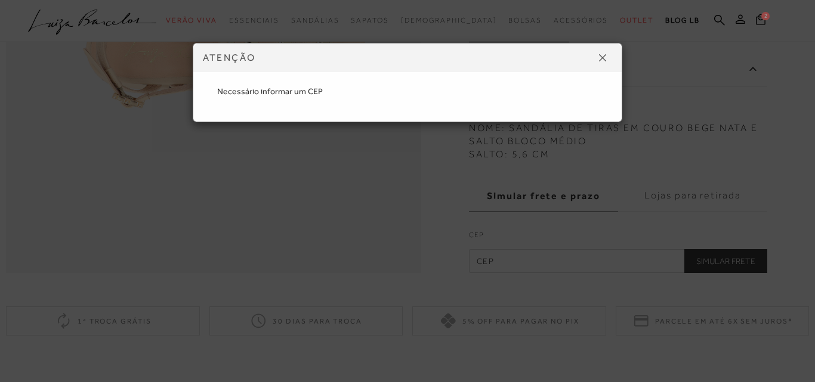
click at [601, 58] on img at bounding box center [602, 57] width 7 height 7
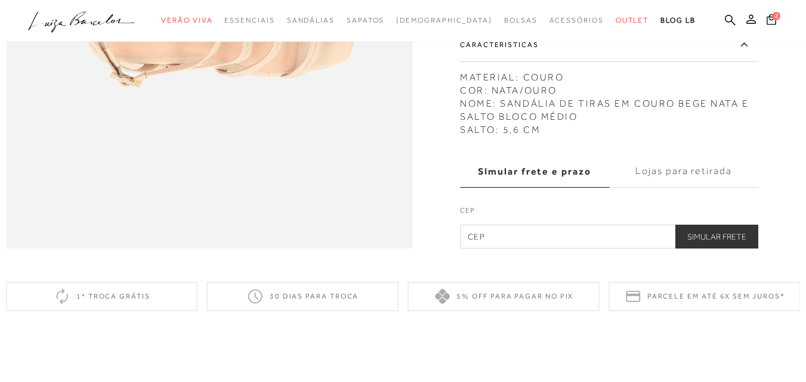
click at [537, 249] on input "text" at bounding box center [609, 237] width 298 height 24
type input "72305-527"
click at [711, 249] on button "Simular Frete" at bounding box center [716, 237] width 83 height 24
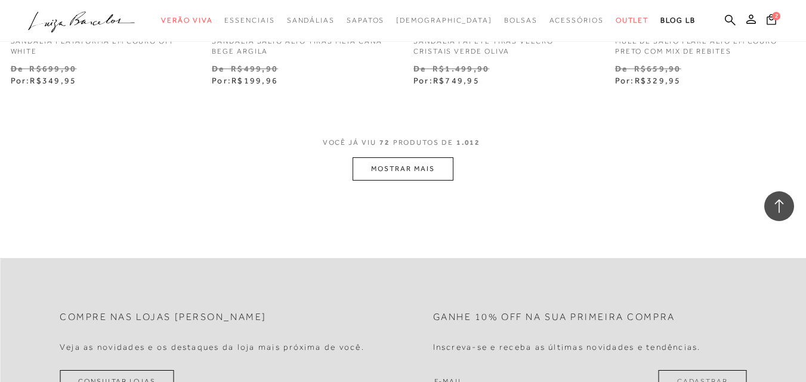
scroll to position [7037, 0]
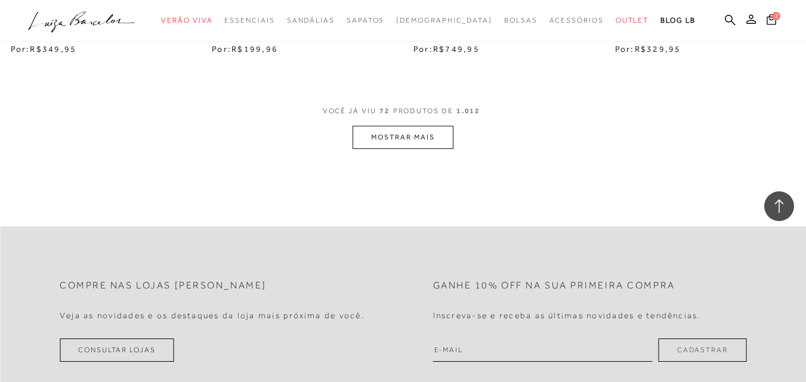
click at [394, 129] on button "MOSTRAR MAIS" at bounding box center [402, 137] width 100 height 23
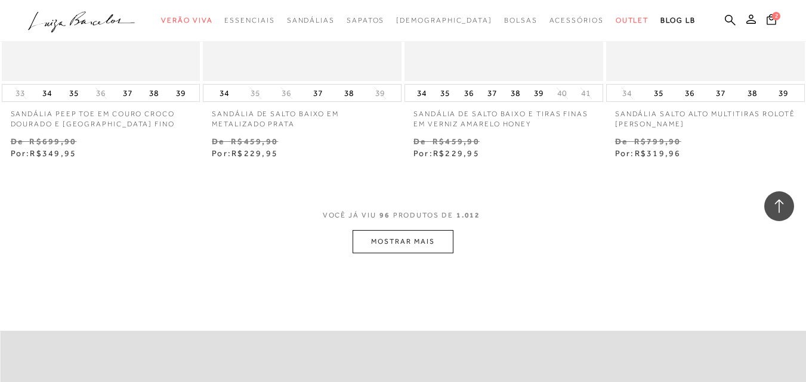
scroll to position [9303, 0]
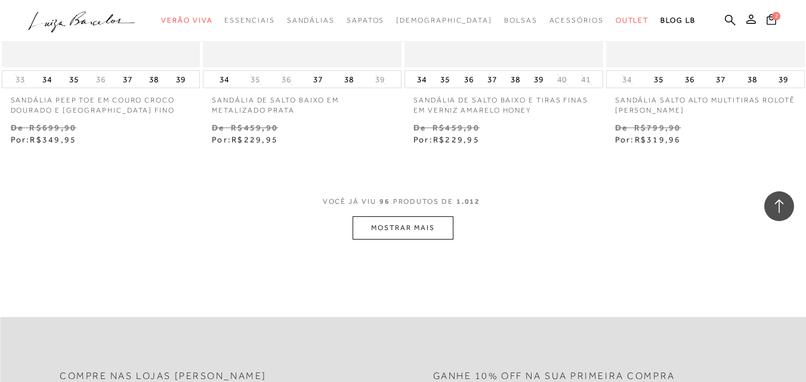
click at [393, 216] on button "MOSTRAR MAIS" at bounding box center [402, 227] width 100 height 23
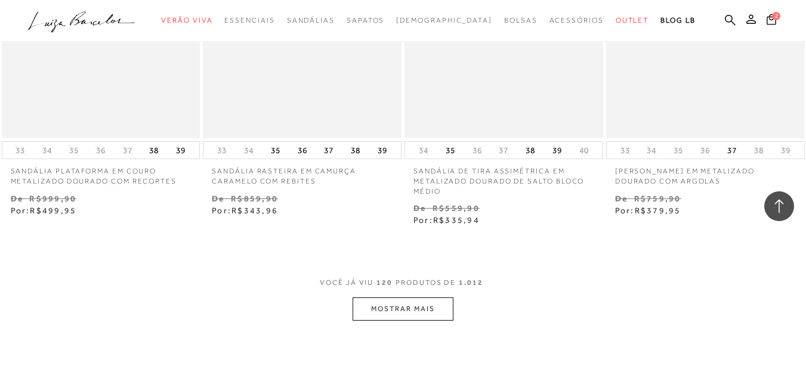
scroll to position [11629, 0]
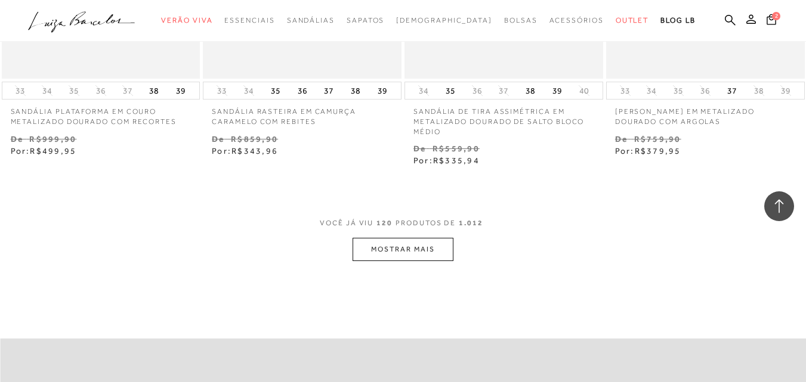
click at [396, 245] on button "MOSTRAR MAIS" at bounding box center [402, 249] width 100 height 23
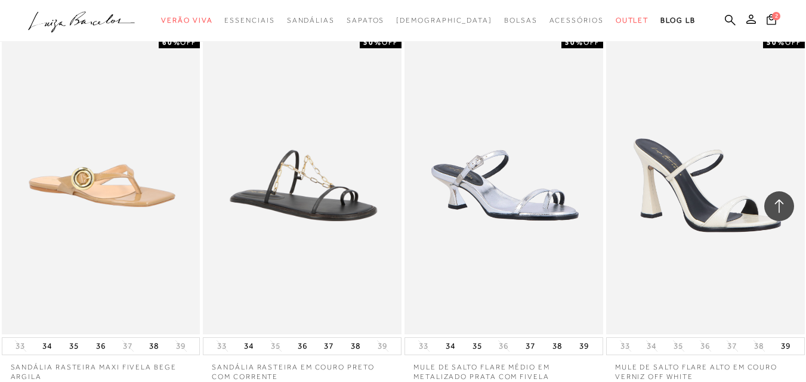
scroll to position [13895, 0]
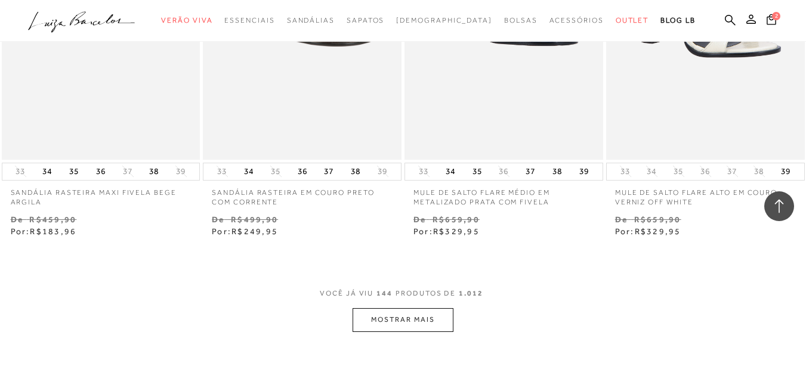
click at [401, 310] on button "MOSTRAR MAIS" at bounding box center [402, 319] width 100 height 23
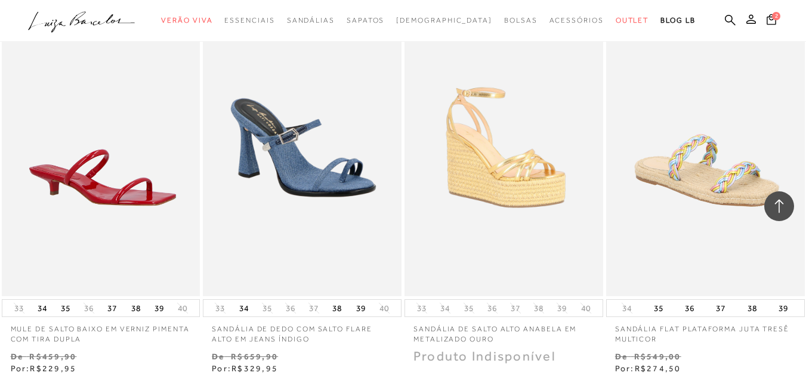
scroll to position [16281, 0]
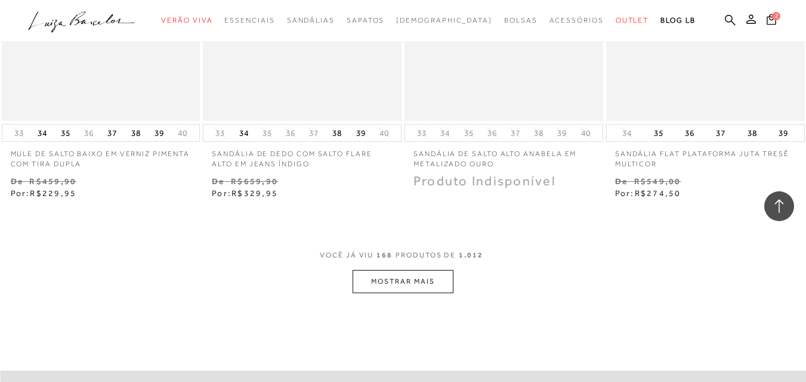
click at [400, 276] on button "MOSTRAR MAIS" at bounding box center [402, 281] width 100 height 23
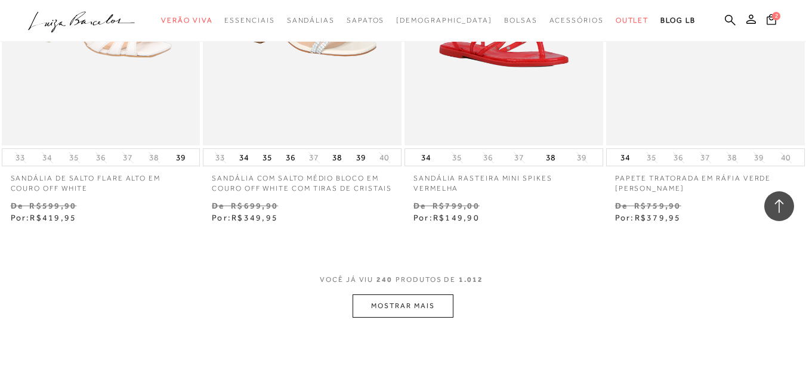
scroll to position [23318, 0]
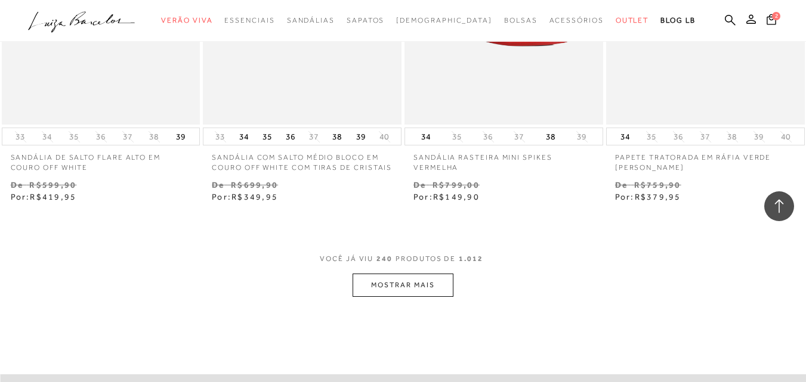
click at [414, 274] on button "MOSTRAR MAIS" at bounding box center [402, 285] width 100 height 23
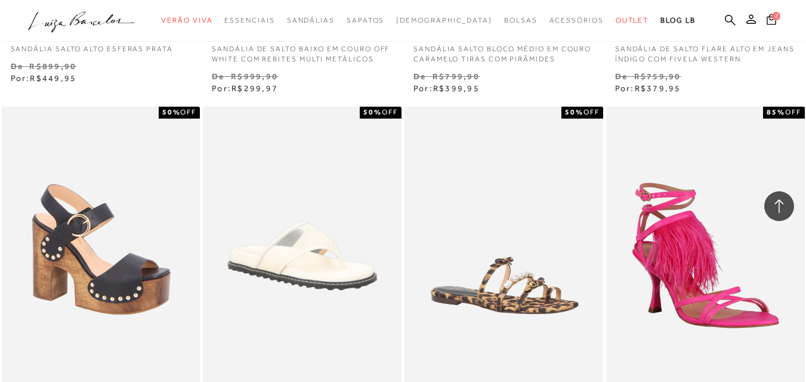
scroll to position [25405, 0]
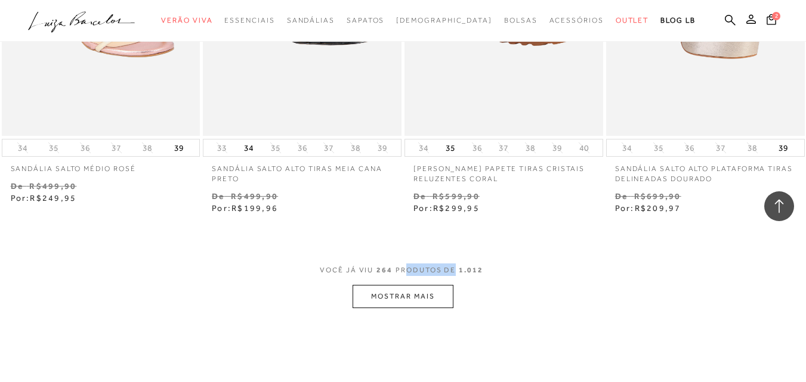
click at [415, 285] on button "MOSTRAR MAIS" at bounding box center [402, 296] width 100 height 23
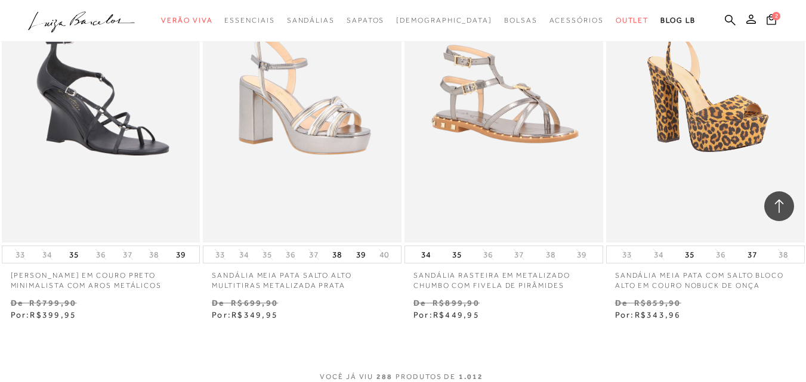
scroll to position [27910, 0]
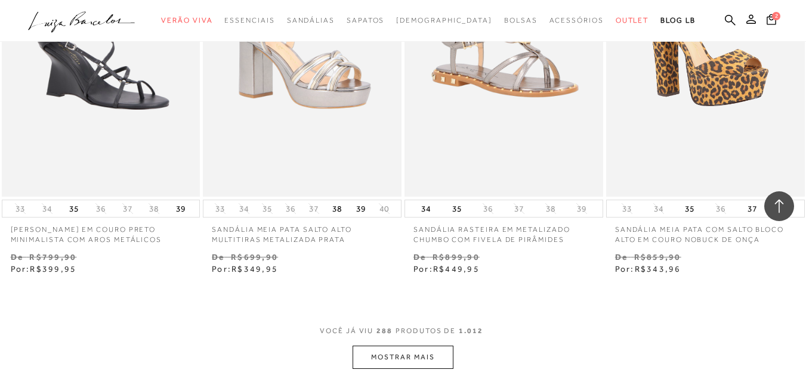
click at [416, 346] on button "MOSTRAR MAIS" at bounding box center [402, 357] width 100 height 23
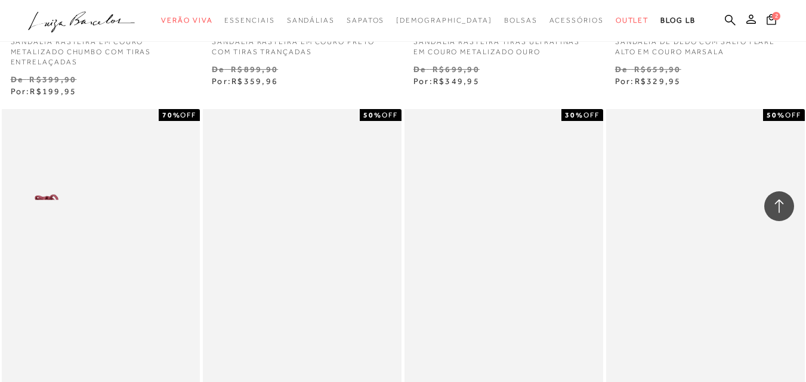
scroll to position [30295, 0]
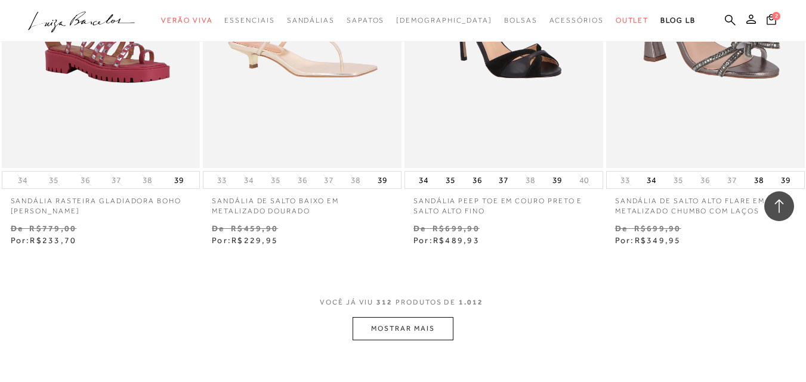
click at [423, 317] on button "MOSTRAR MAIS" at bounding box center [402, 328] width 100 height 23
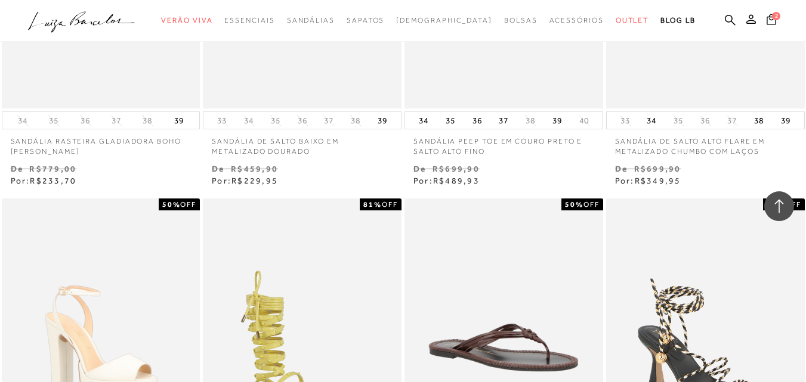
scroll to position [32556, 0]
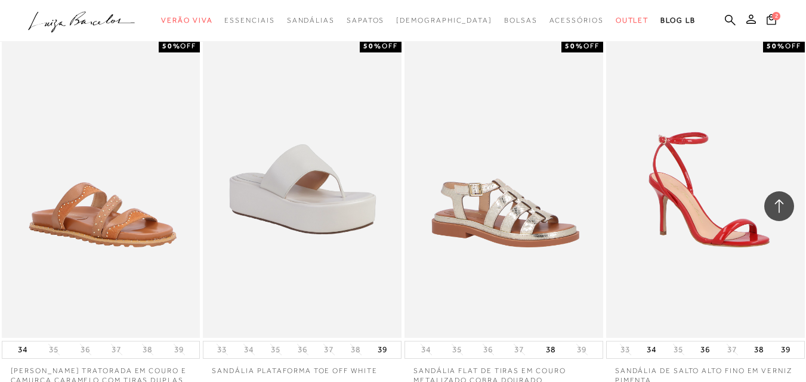
scroll to position [34083, 0]
